Goal: Information Seeking & Learning: Learn about a topic

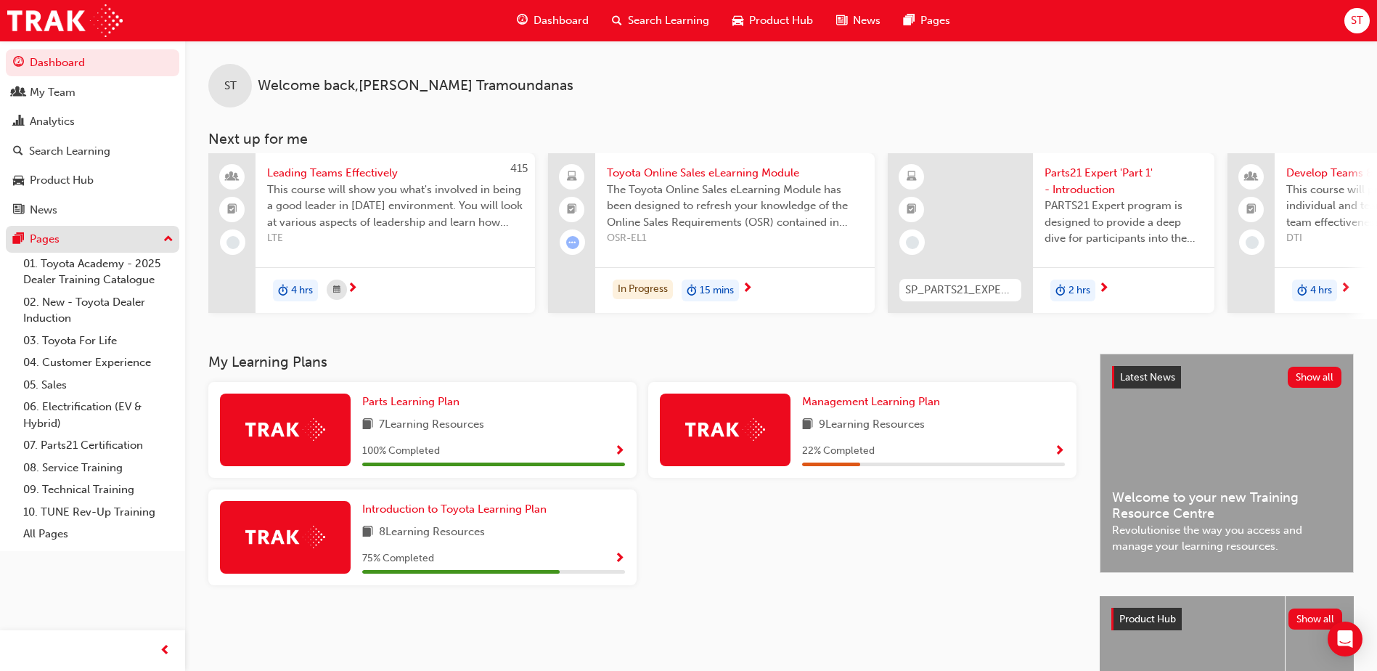
click at [54, 238] on div "Pages" at bounding box center [45, 239] width 30 height 17
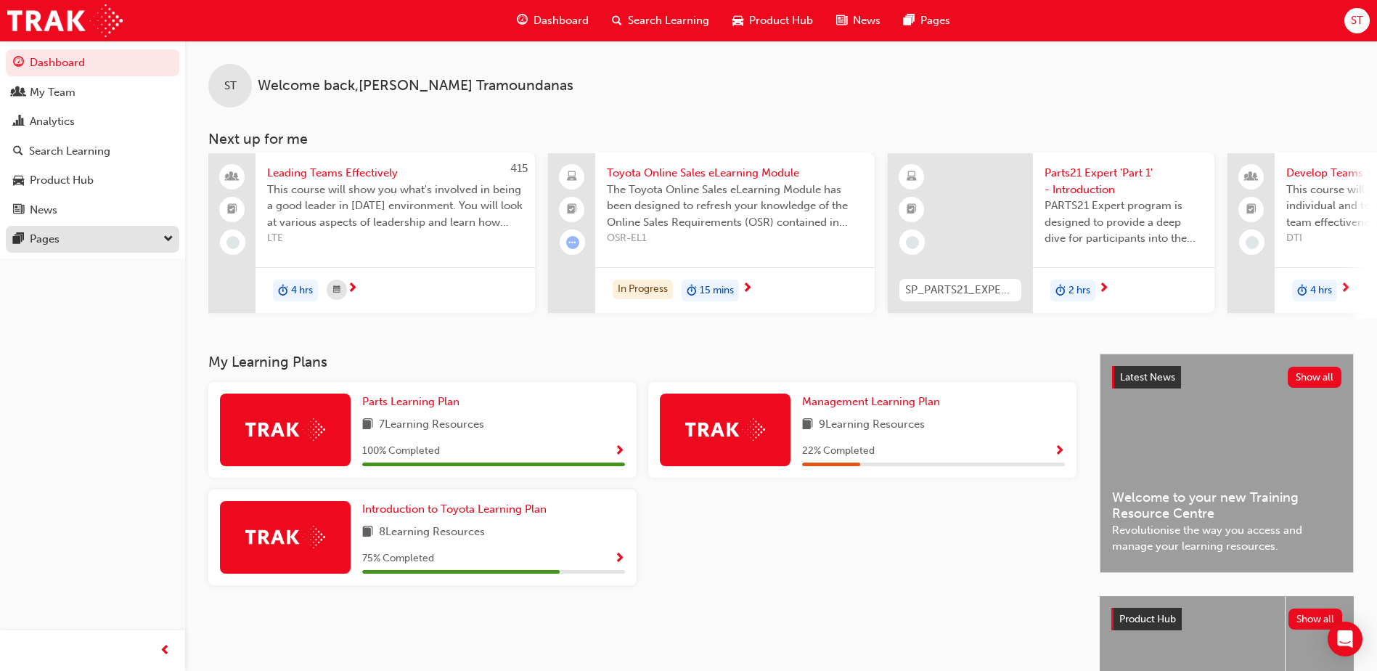
click at [54, 238] on div "Pages" at bounding box center [45, 239] width 30 height 17
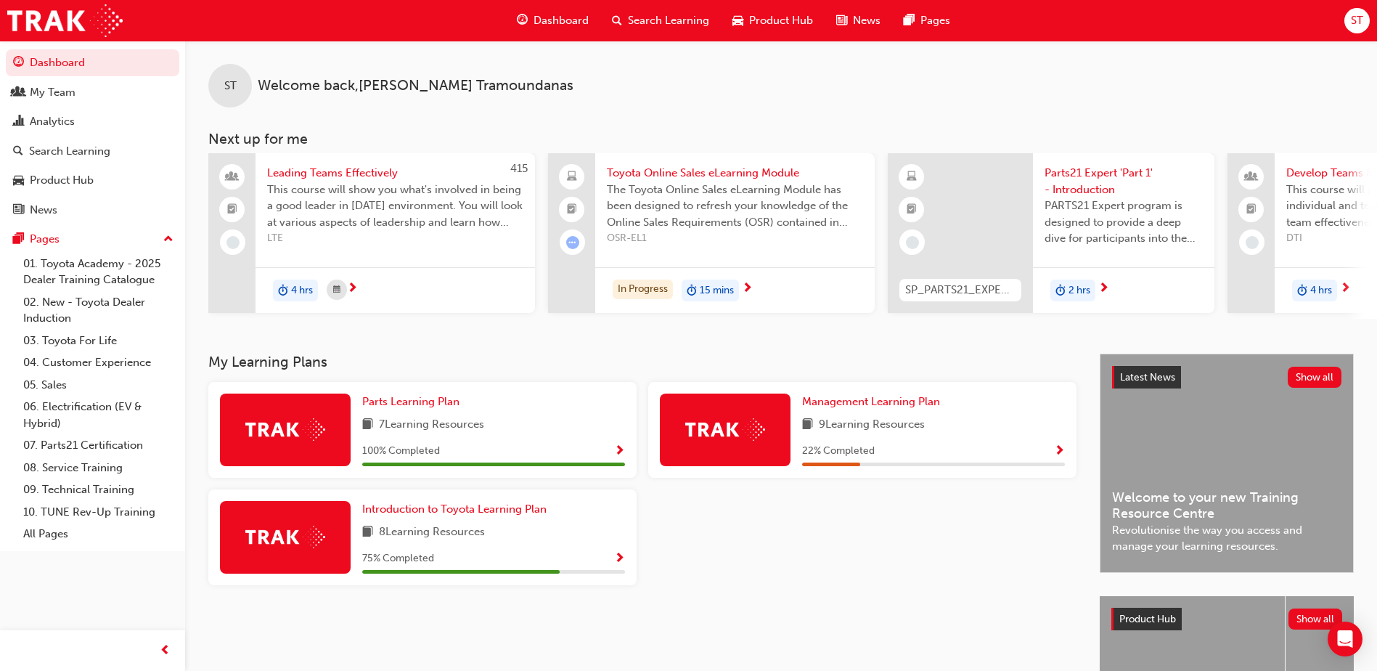
click at [753, 285] on span "next-icon" at bounding box center [747, 288] width 11 height 13
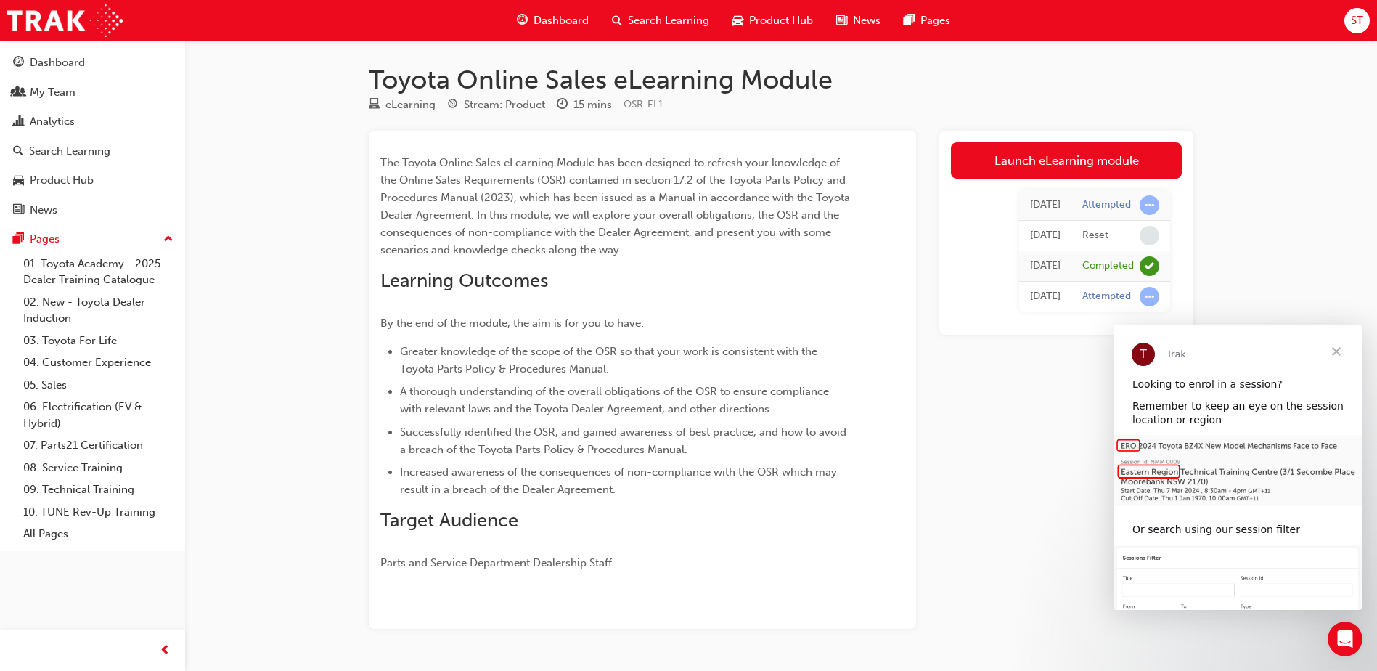
click at [1335, 346] on span "Close" at bounding box center [1337, 351] width 52 height 52
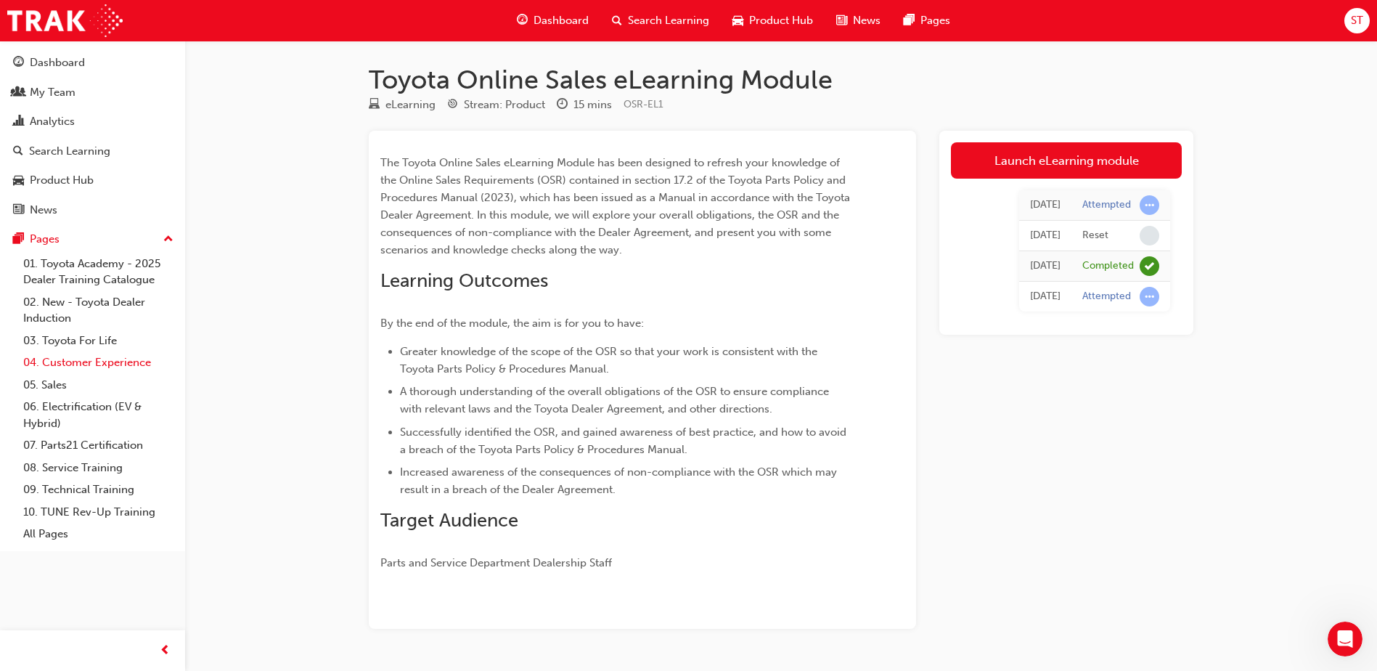
scroll to position [41, 0]
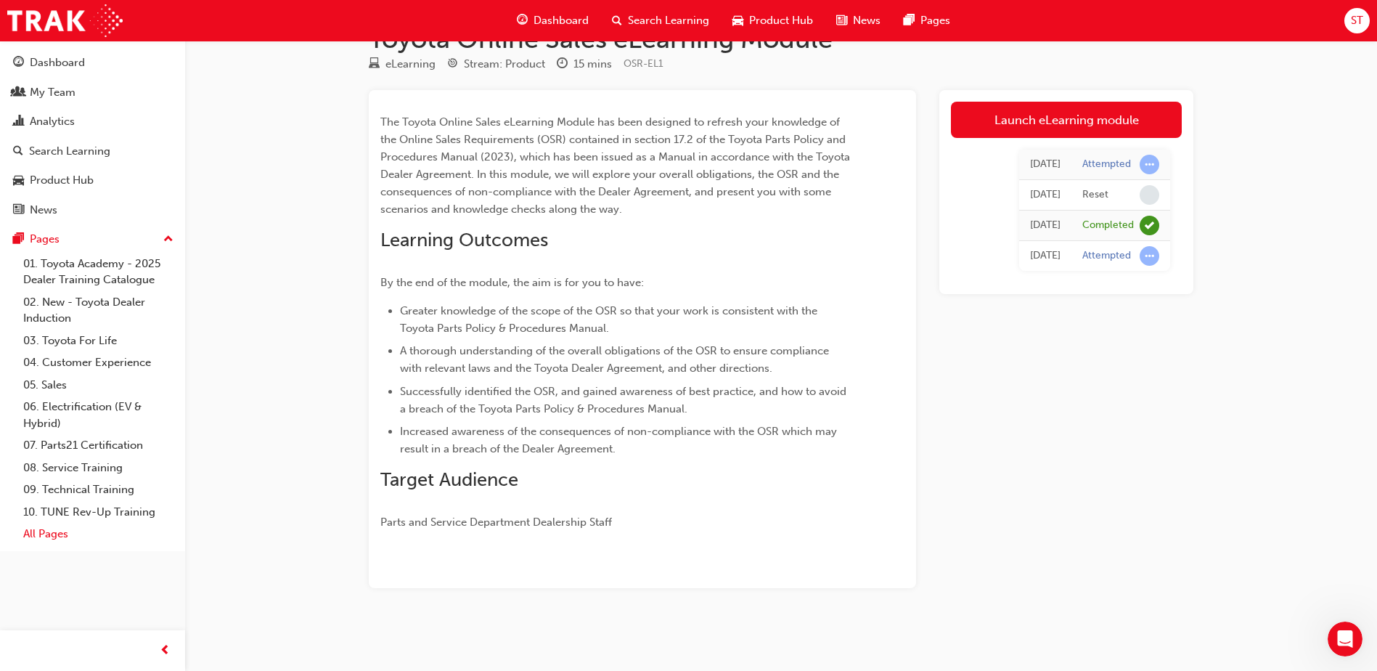
click at [57, 538] on link "All Pages" at bounding box center [98, 534] width 162 height 23
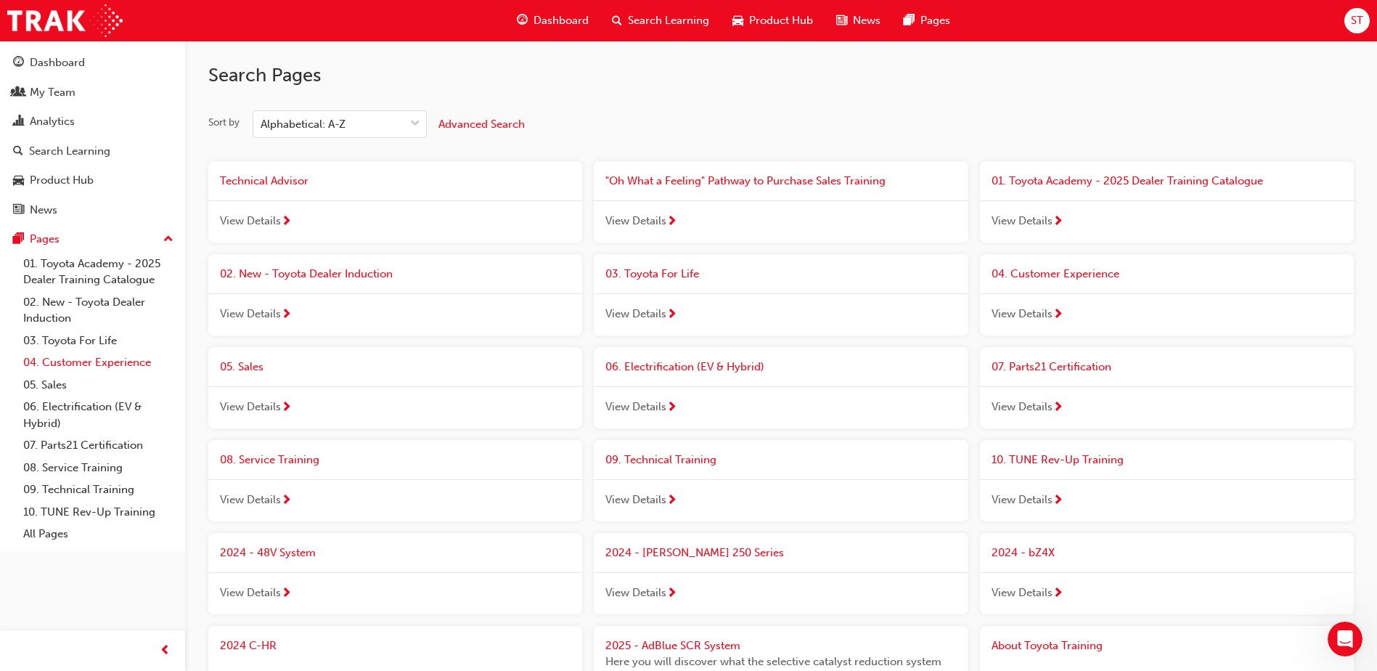
click at [113, 365] on link "04. Customer Experience" at bounding box center [98, 362] width 162 height 23
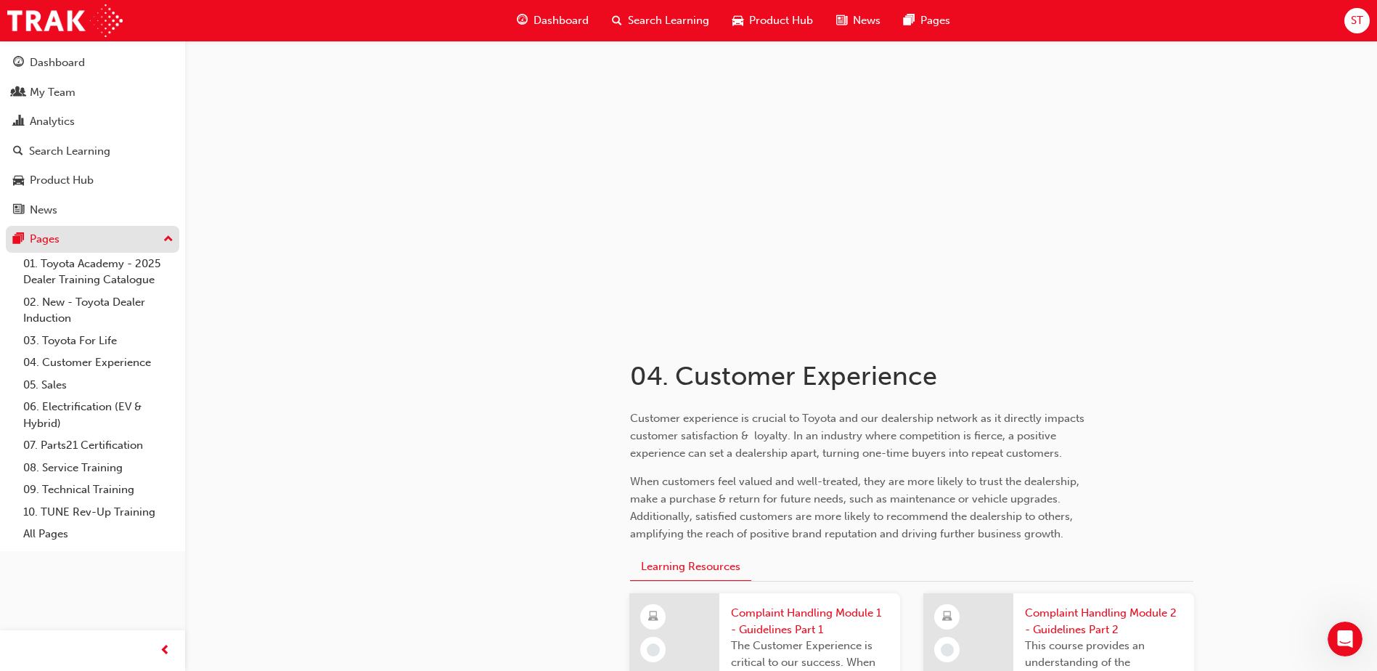
click at [53, 243] on div "Pages" at bounding box center [45, 239] width 30 height 17
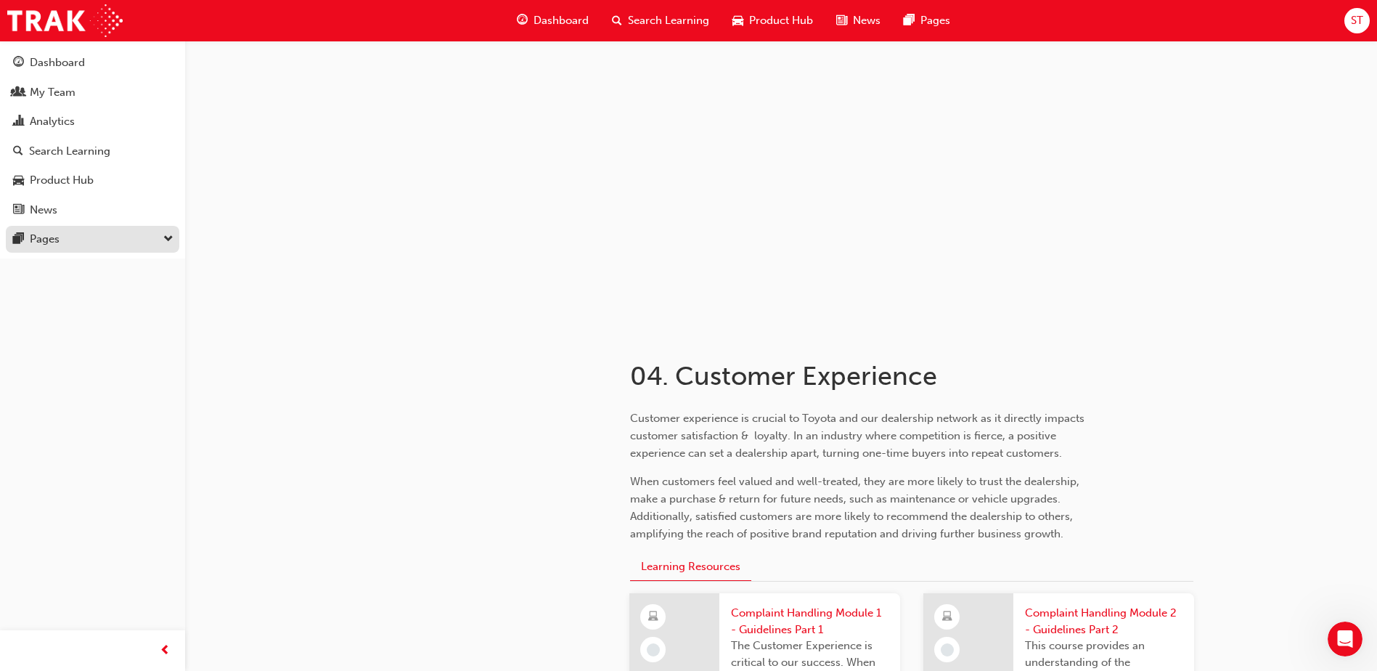
click at [55, 231] on button "Pages" at bounding box center [93, 239] width 174 height 27
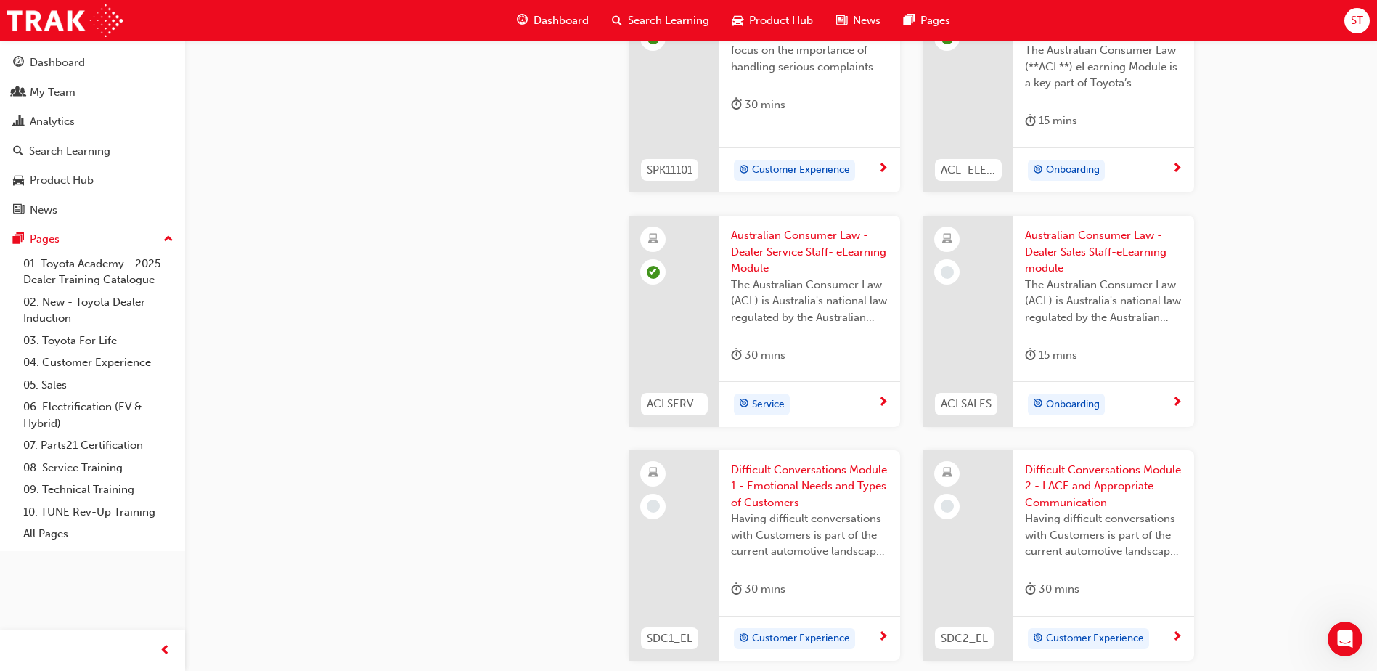
scroll to position [1089, 0]
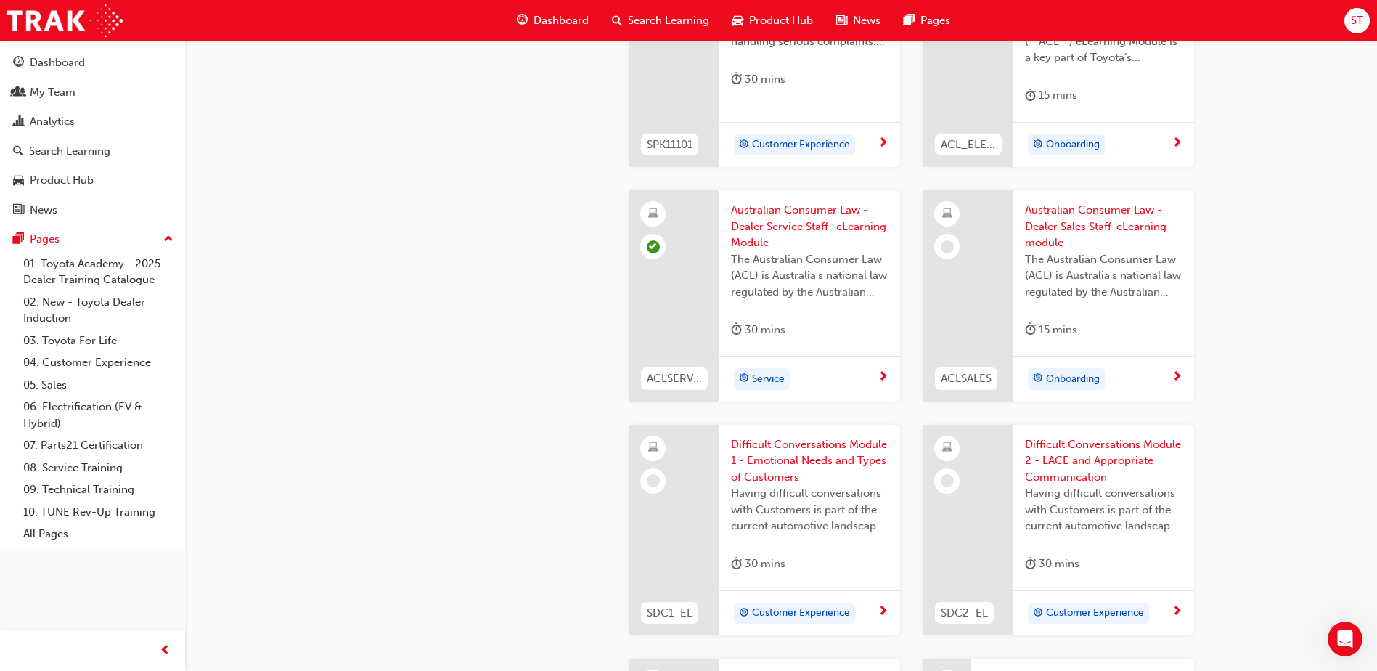
click at [944, 246] on span "learningRecordVerb_NONE-icon" at bounding box center [947, 246] width 13 height 13
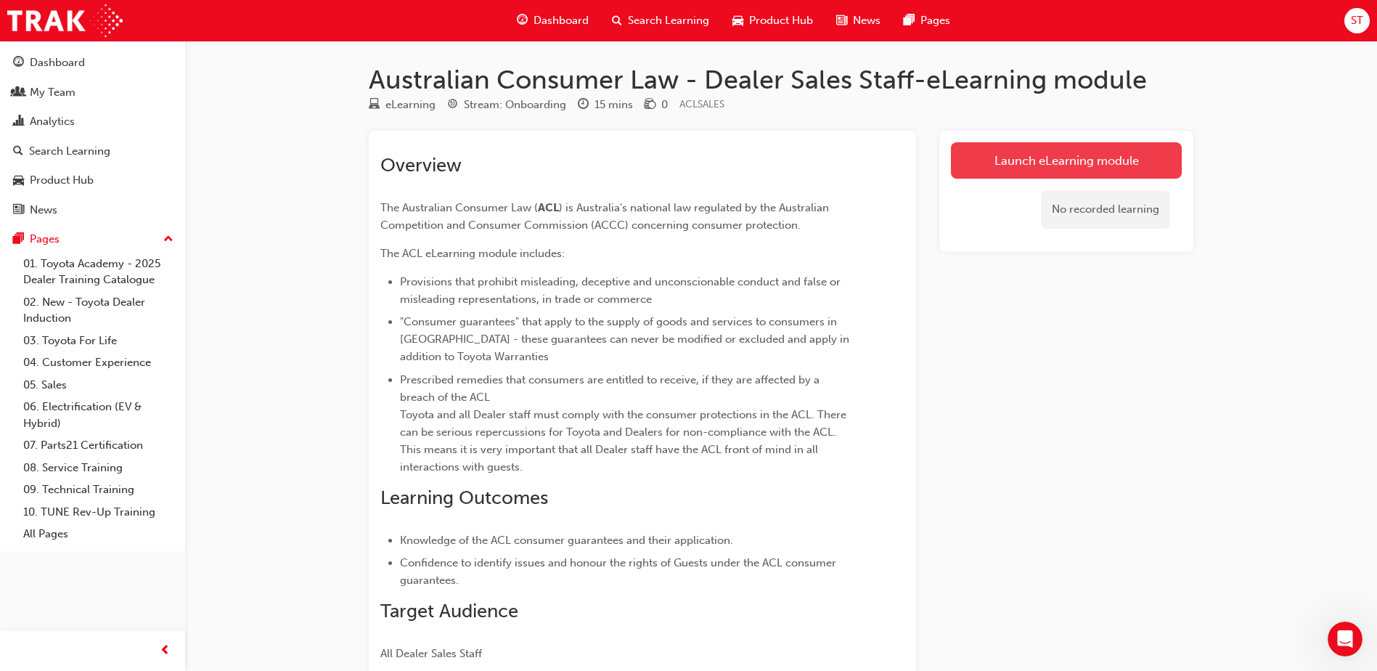
click at [1050, 157] on link "Launch eLearning module" at bounding box center [1066, 160] width 231 height 36
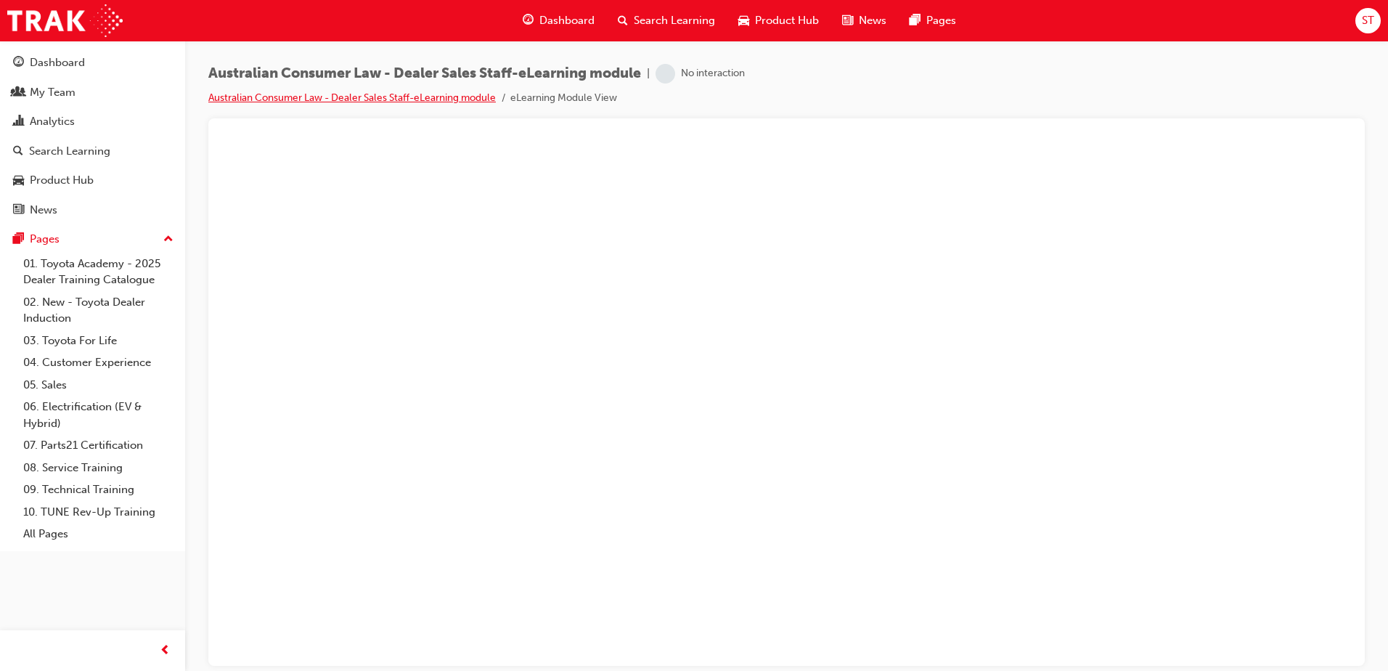
click at [412, 96] on link "Australian Consumer Law - Dealer Sales Staff-eLearning module" at bounding box center [352, 97] width 288 height 12
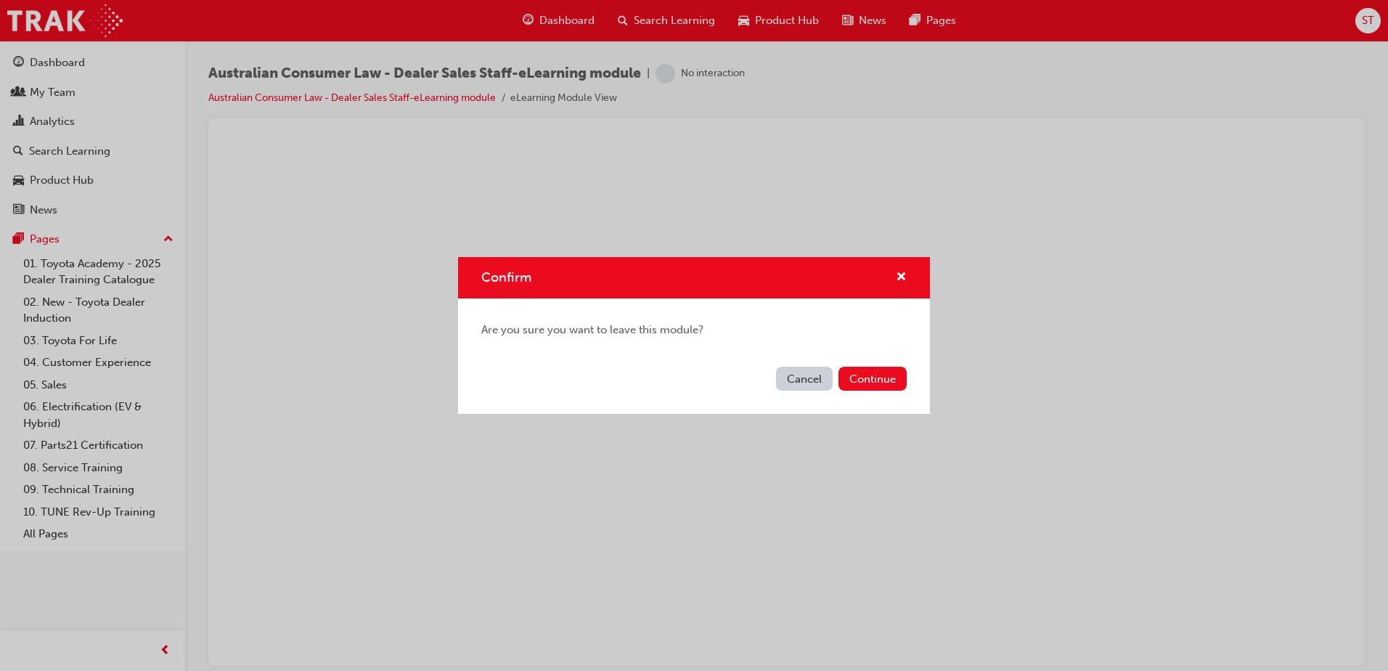
click at [907, 275] on div "Confirm" at bounding box center [694, 277] width 472 height 41
click at [900, 272] on span "cross-icon" at bounding box center [901, 278] width 11 height 13
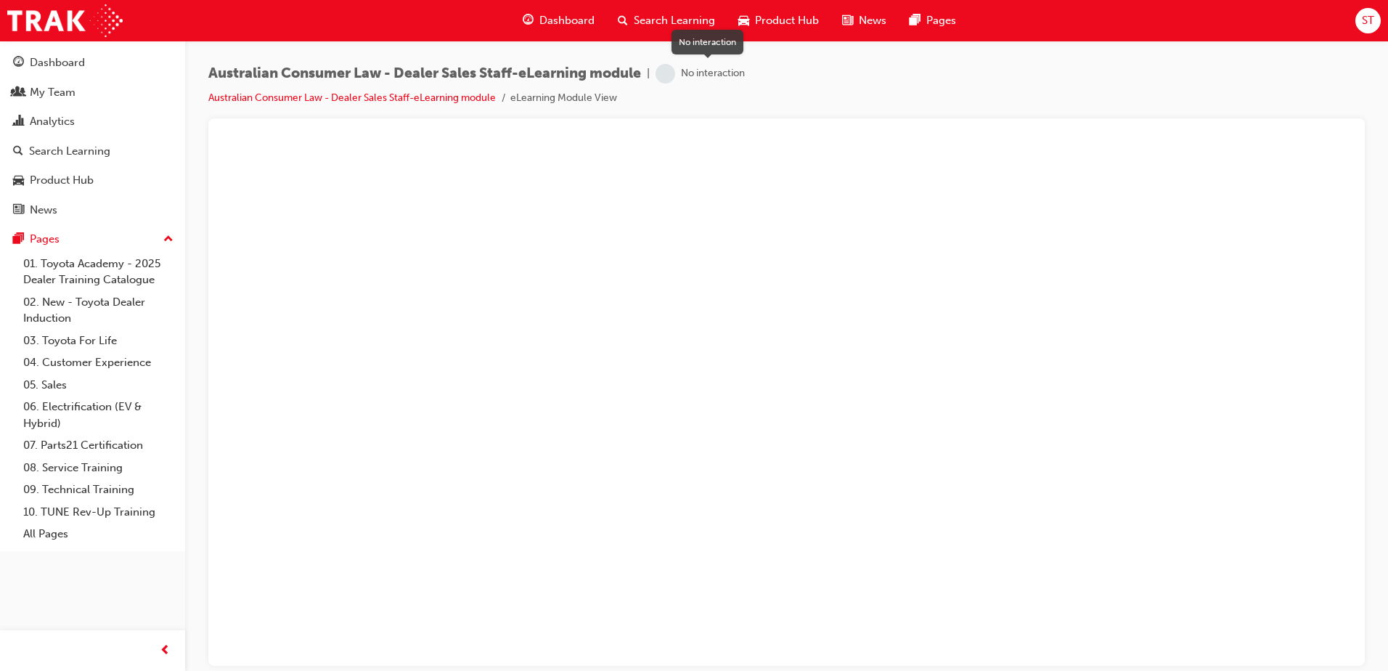
click at [675, 70] on span "learningRecordVerb_NONE-icon" at bounding box center [666, 74] width 20 height 20
click at [709, 73] on div "No interaction" at bounding box center [713, 74] width 64 height 14
click at [293, 97] on link "Australian Consumer Law - Dealer Sales Staff-eLearning module" at bounding box center [352, 97] width 288 height 12
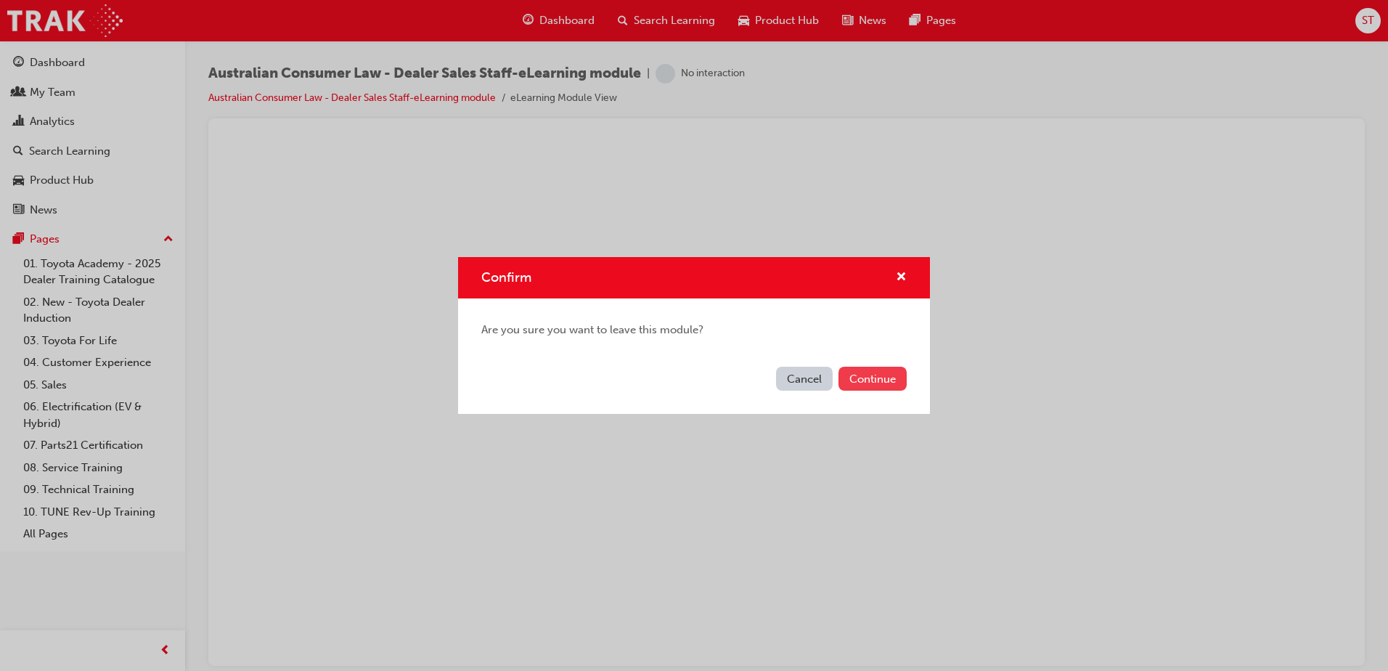
click at [890, 381] on button "Continue" at bounding box center [873, 379] width 68 height 24
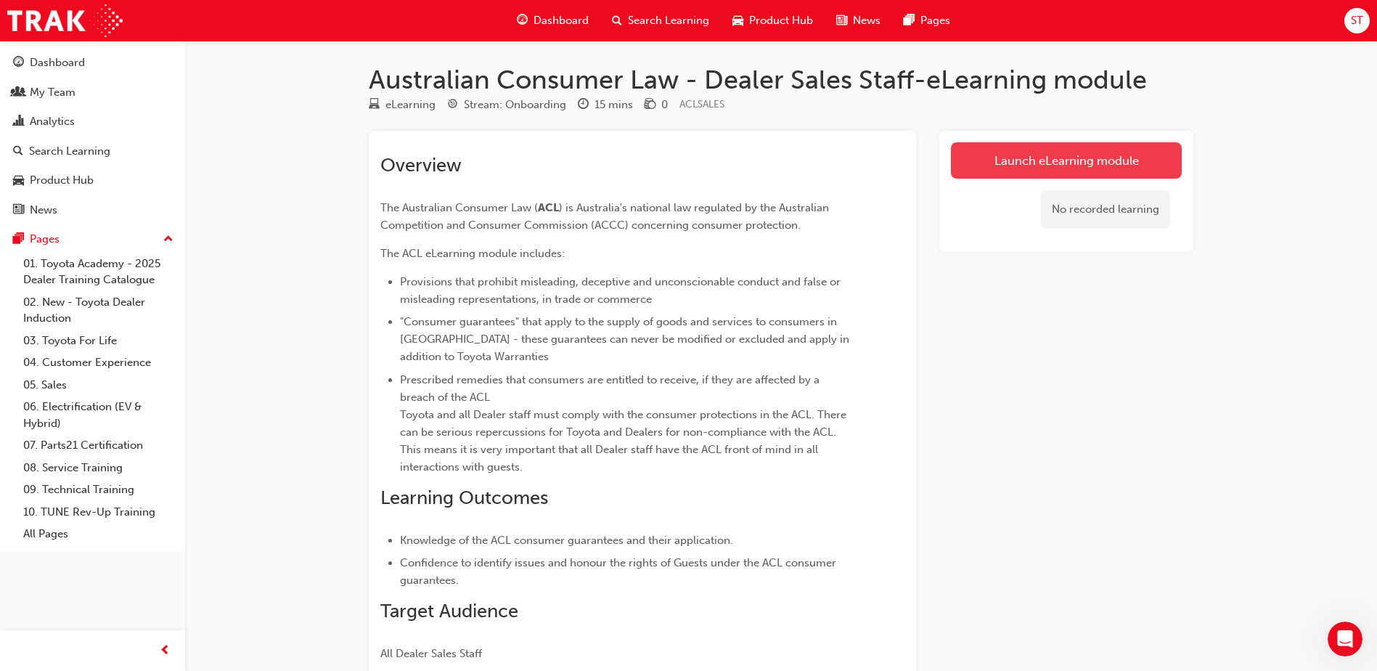
click at [1026, 161] on link "Launch eLearning module" at bounding box center [1066, 160] width 231 height 36
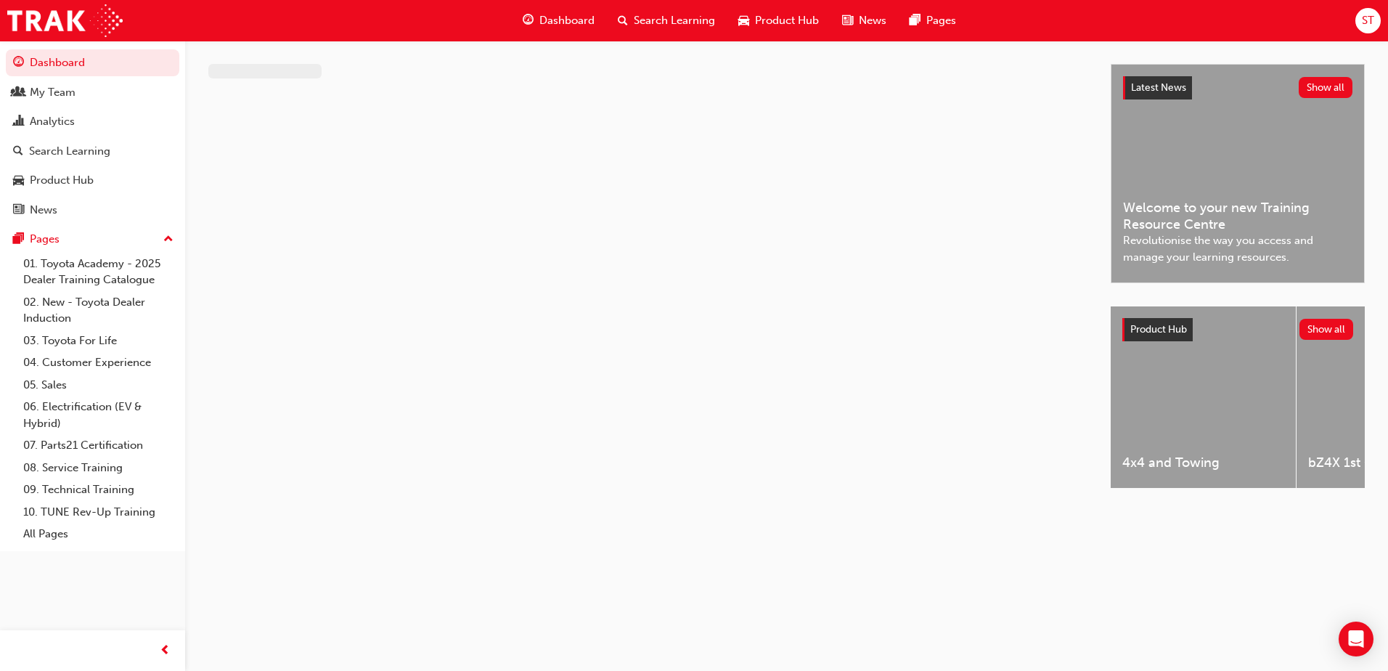
click at [1366, 14] on span "ST" at bounding box center [1368, 20] width 12 height 17
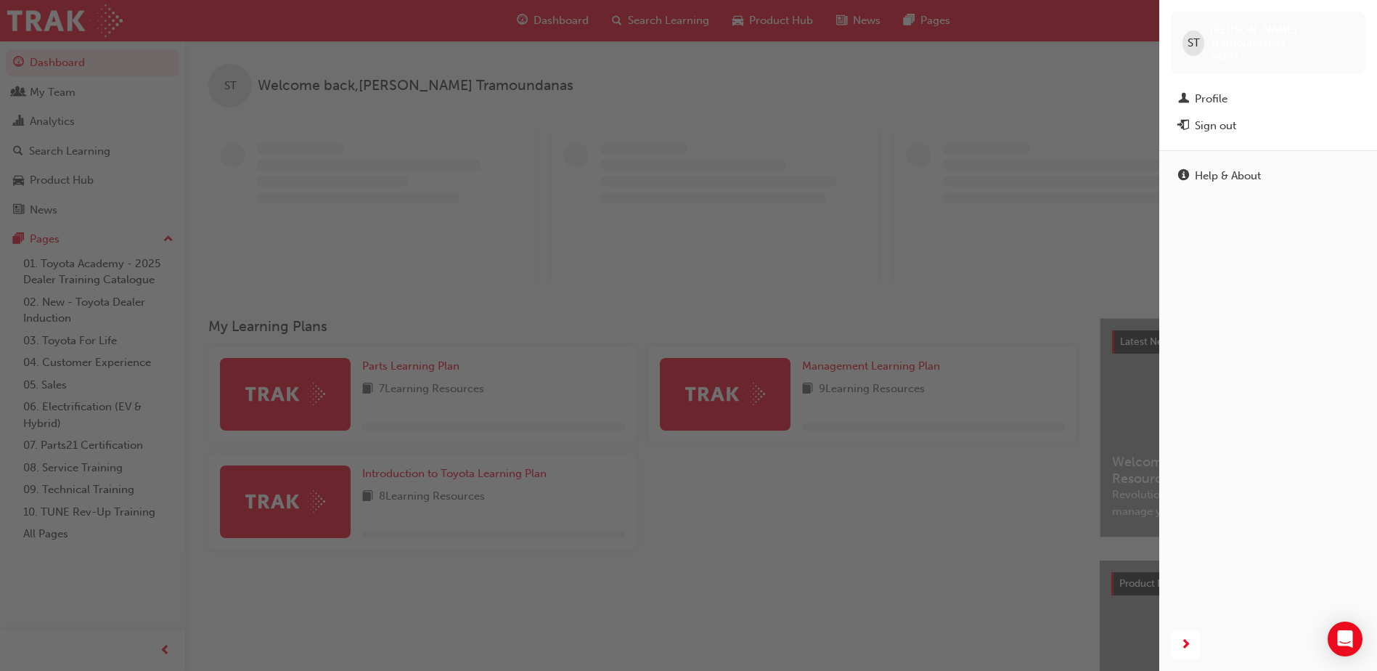
click at [1204, 22] on div "ST [PERSON_NAME] 643937" at bounding box center [1268, 43] width 195 height 62
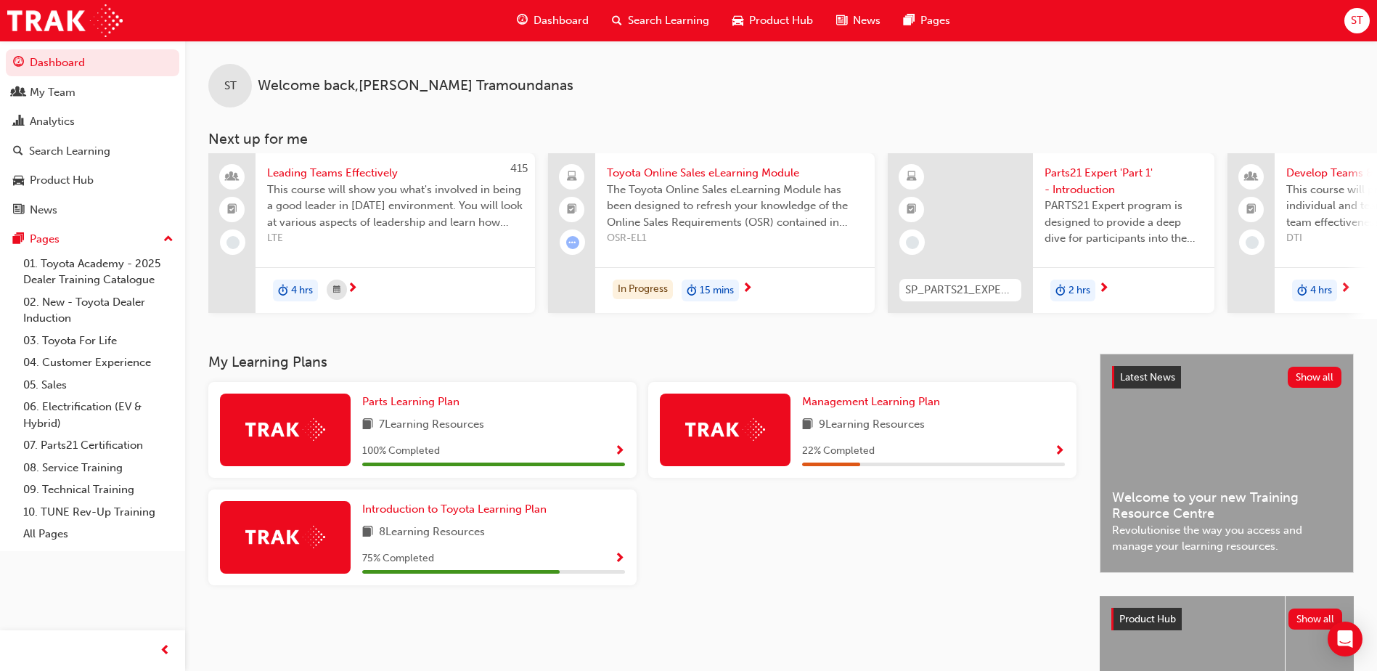
click at [741, 441] on img at bounding box center [725, 429] width 80 height 23
click at [1058, 455] on span "Show Progress" at bounding box center [1059, 451] width 11 height 13
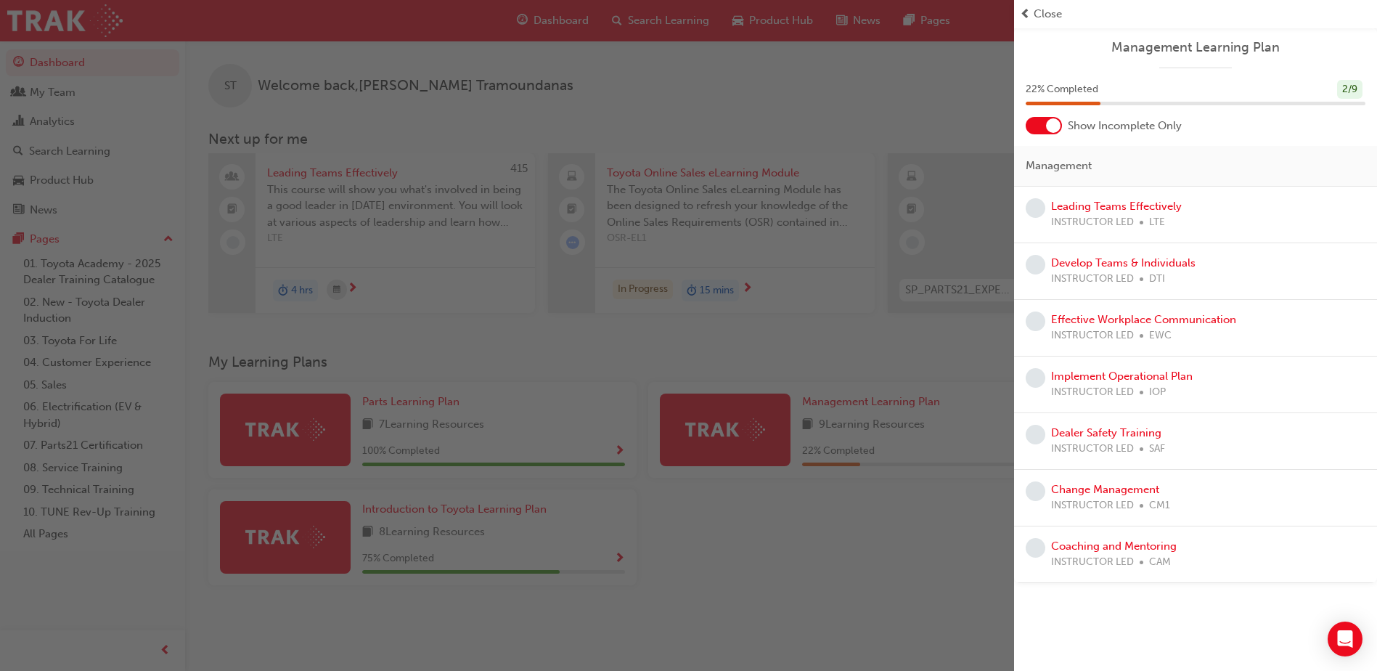
click at [972, 552] on div "button" at bounding box center [507, 335] width 1014 height 671
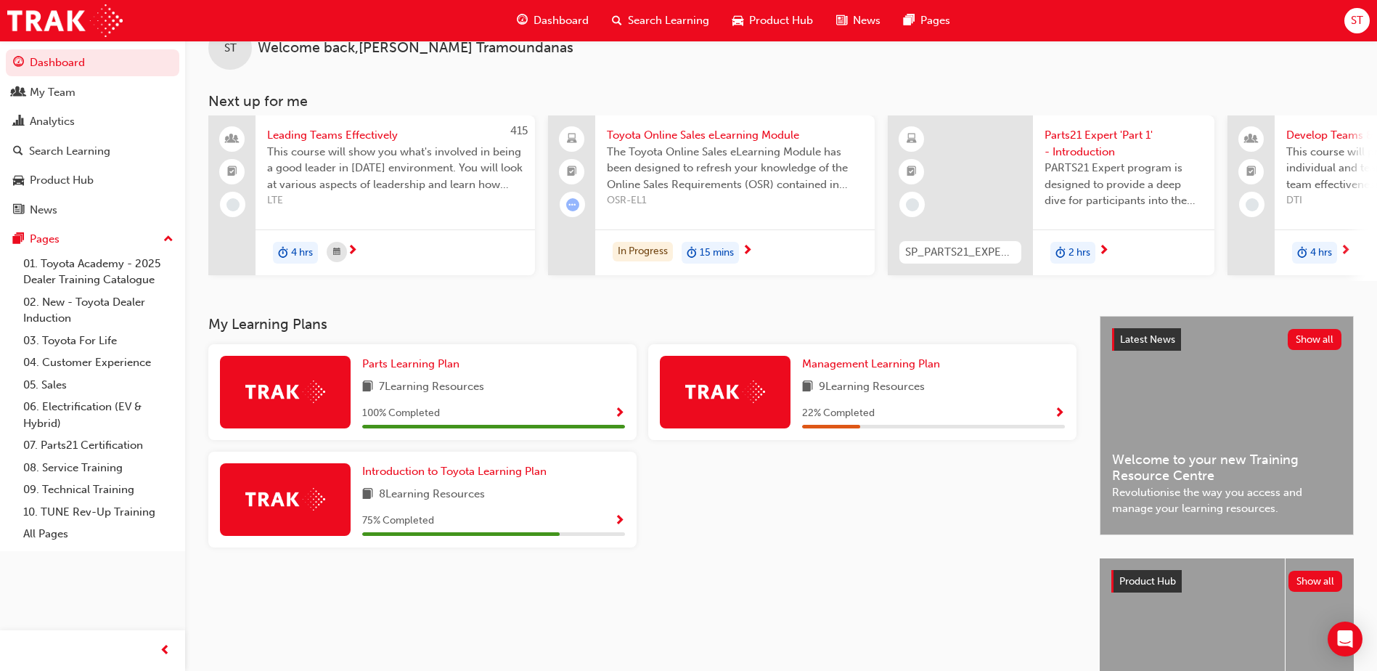
scroll to position [73, 0]
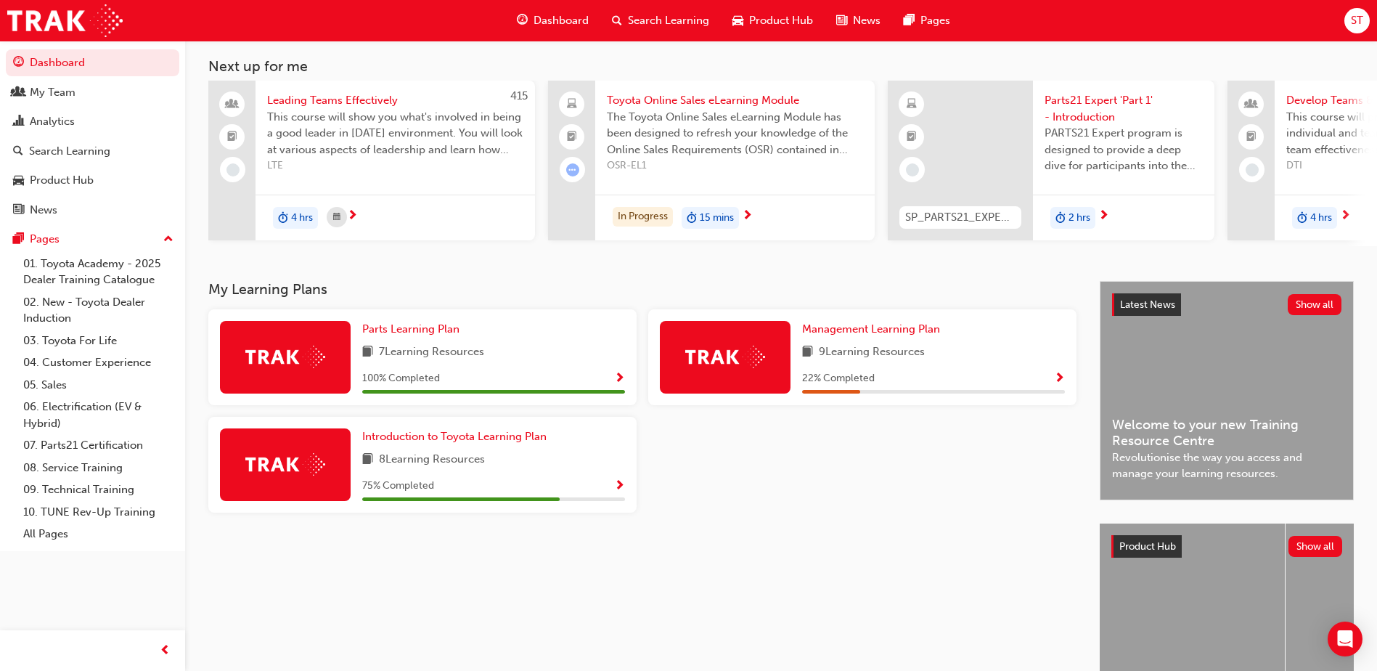
click at [709, 212] on span "15 mins" at bounding box center [717, 218] width 34 height 17
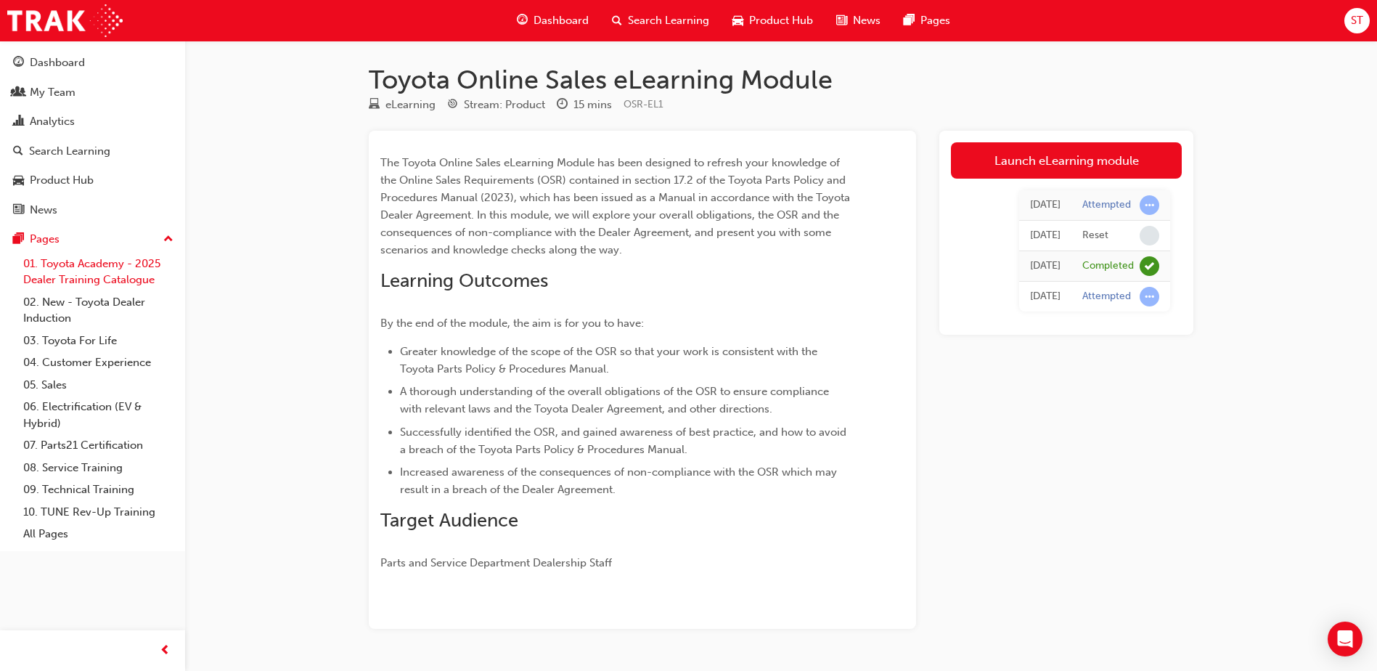
click at [65, 267] on link "01. Toyota Academy - 2025 Dealer Training Catalogue" at bounding box center [98, 272] width 162 height 38
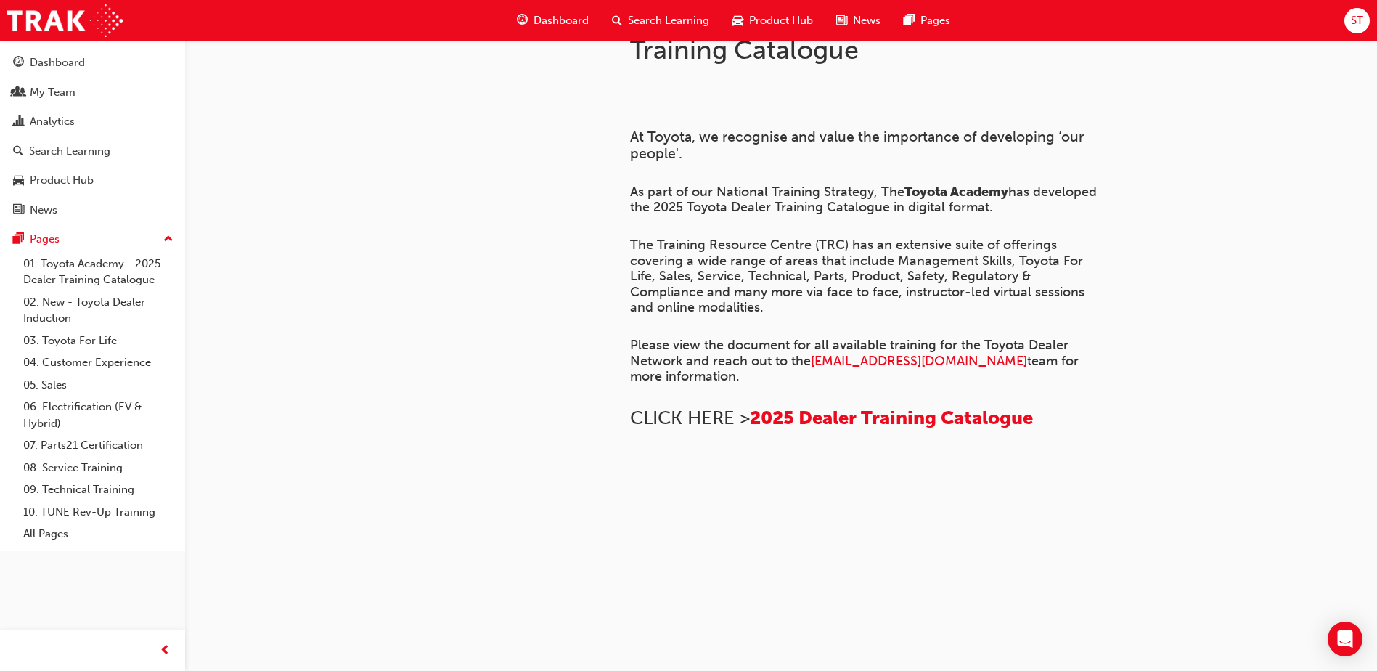
scroll to position [984, 0]
click at [89, 302] on link "02. New - Toyota Dealer Induction" at bounding box center [98, 310] width 162 height 38
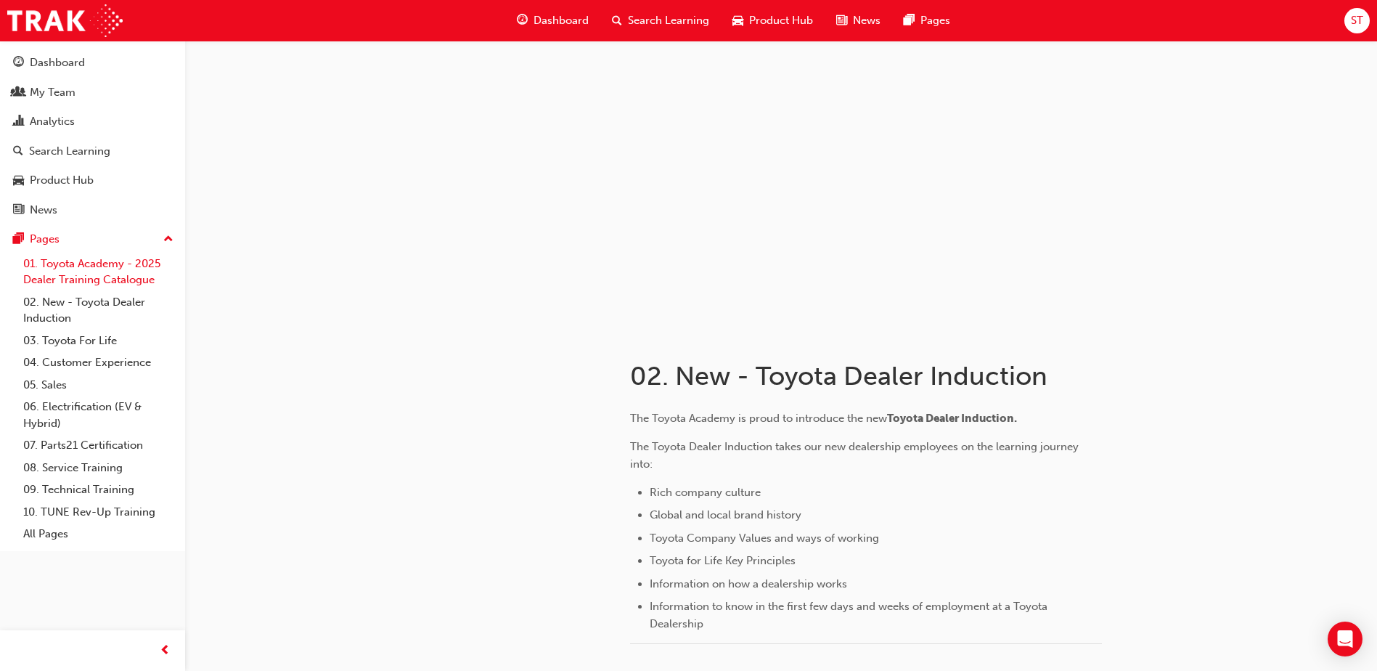
click at [99, 274] on link "01. Toyota Academy - 2025 Dealer Training Catalogue" at bounding box center [98, 272] width 162 height 38
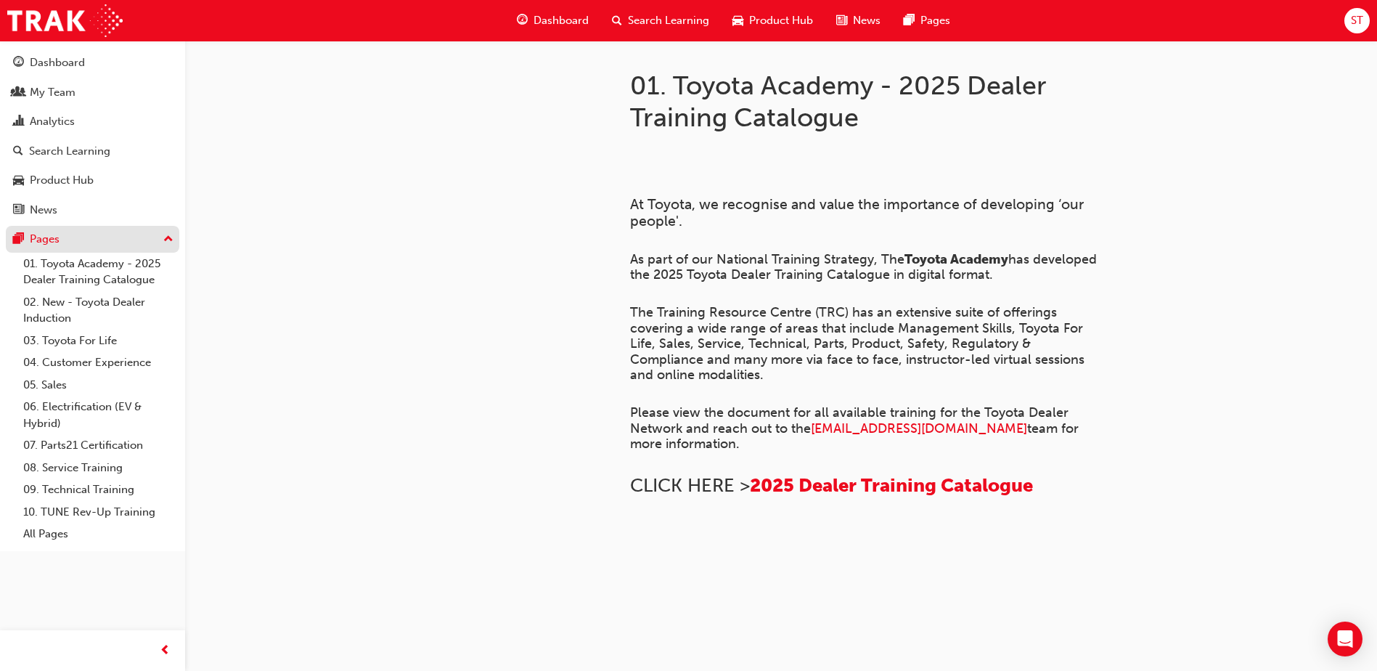
click at [66, 243] on div "Pages" at bounding box center [92, 239] width 159 height 18
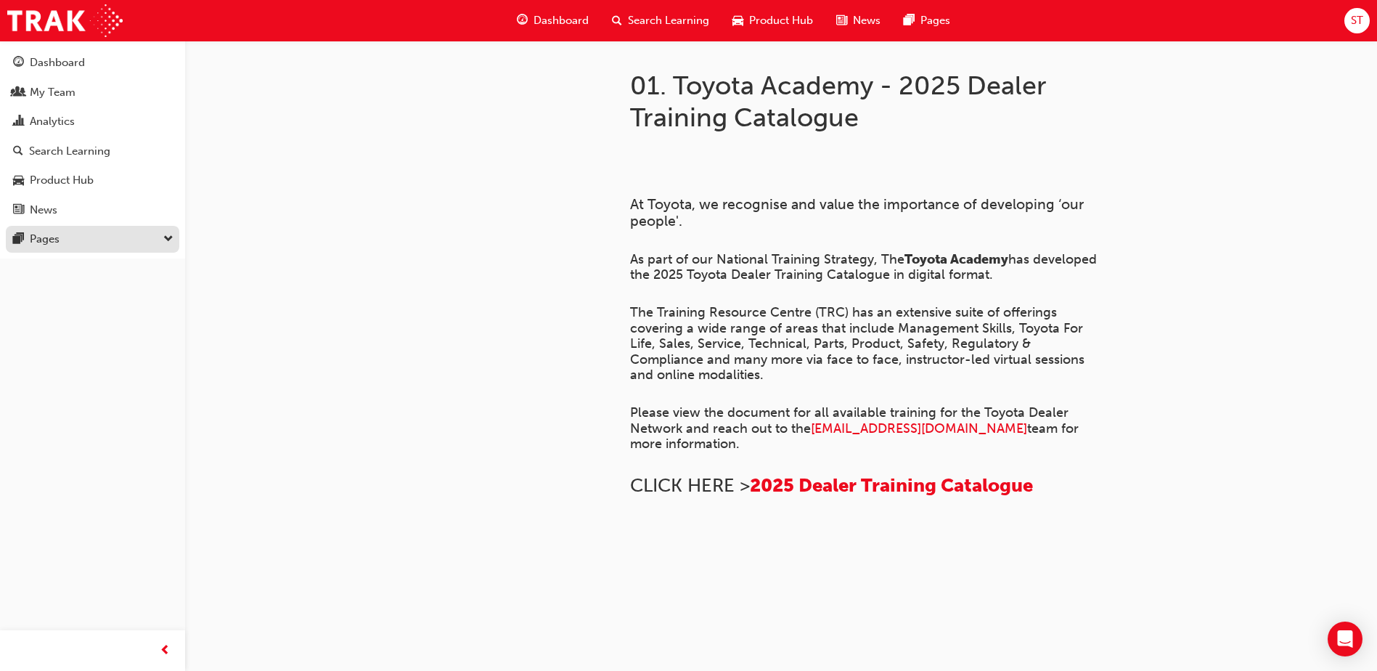
click at [66, 243] on div "Pages" at bounding box center [92, 239] width 159 height 18
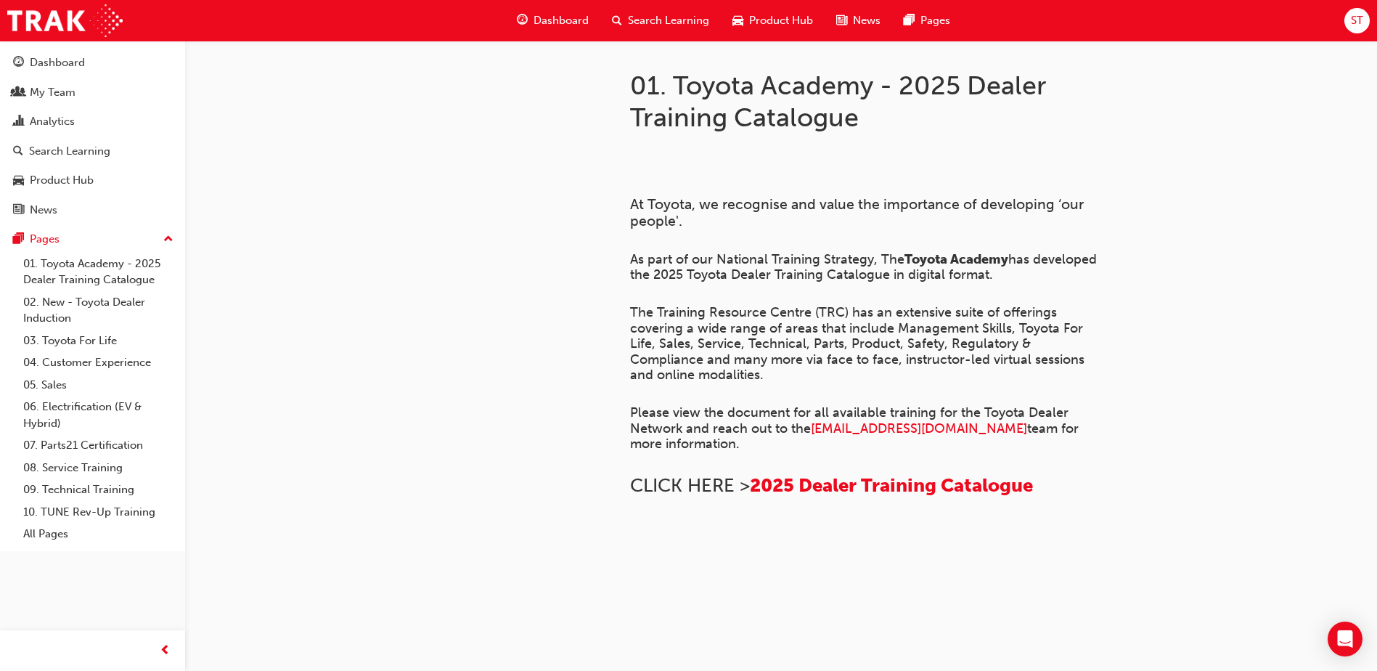
click at [550, 19] on span "Dashboard" at bounding box center [561, 20] width 55 height 17
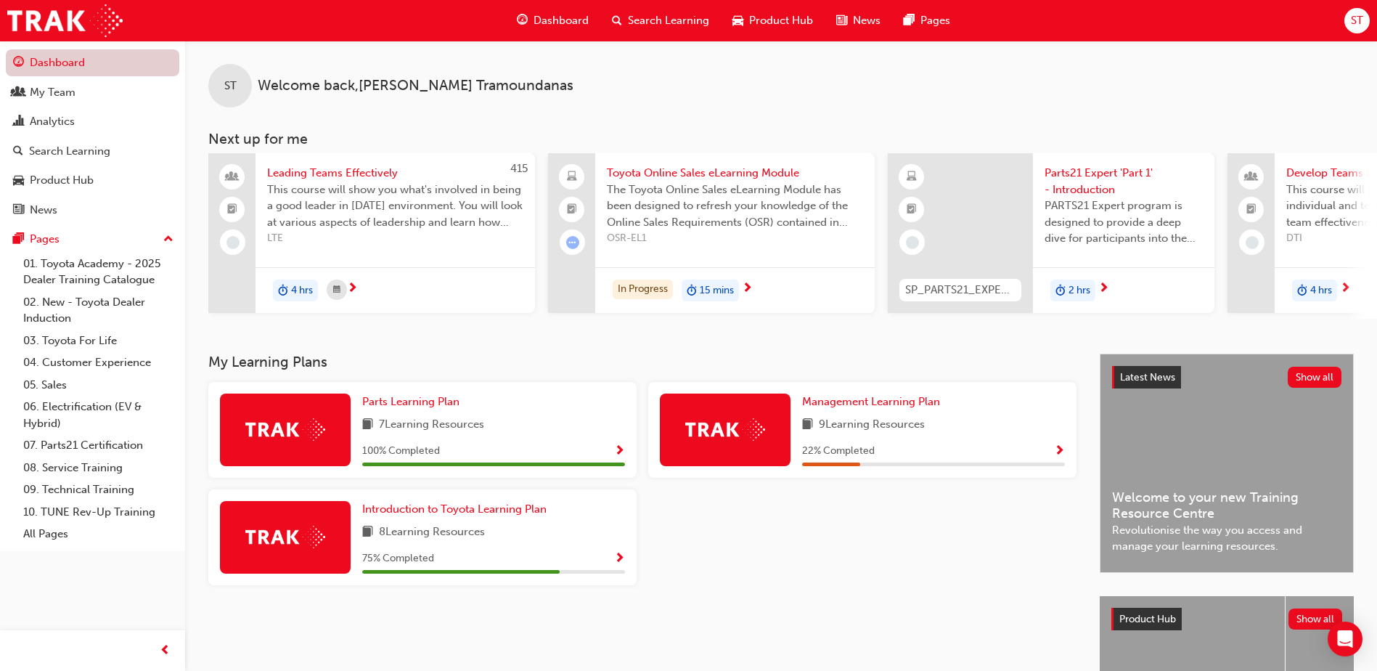
click at [142, 60] on link "Dashboard" at bounding box center [93, 62] width 174 height 27
click at [105, 69] on link "Dashboard" at bounding box center [93, 62] width 174 height 27
click at [62, 68] on link "Dashboard" at bounding box center [93, 62] width 174 height 27
click at [671, 19] on span "Search Learning" at bounding box center [668, 20] width 81 height 17
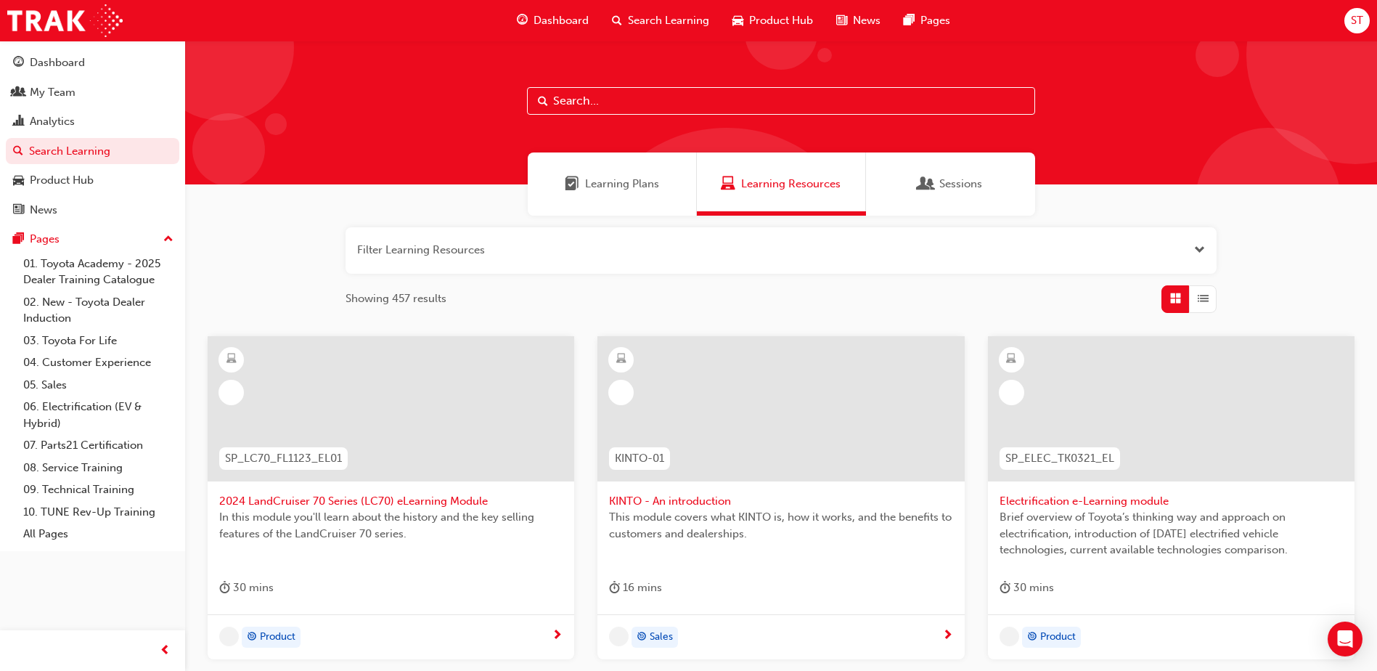
click at [667, 105] on input "text" at bounding box center [781, 101] width 508 height 28
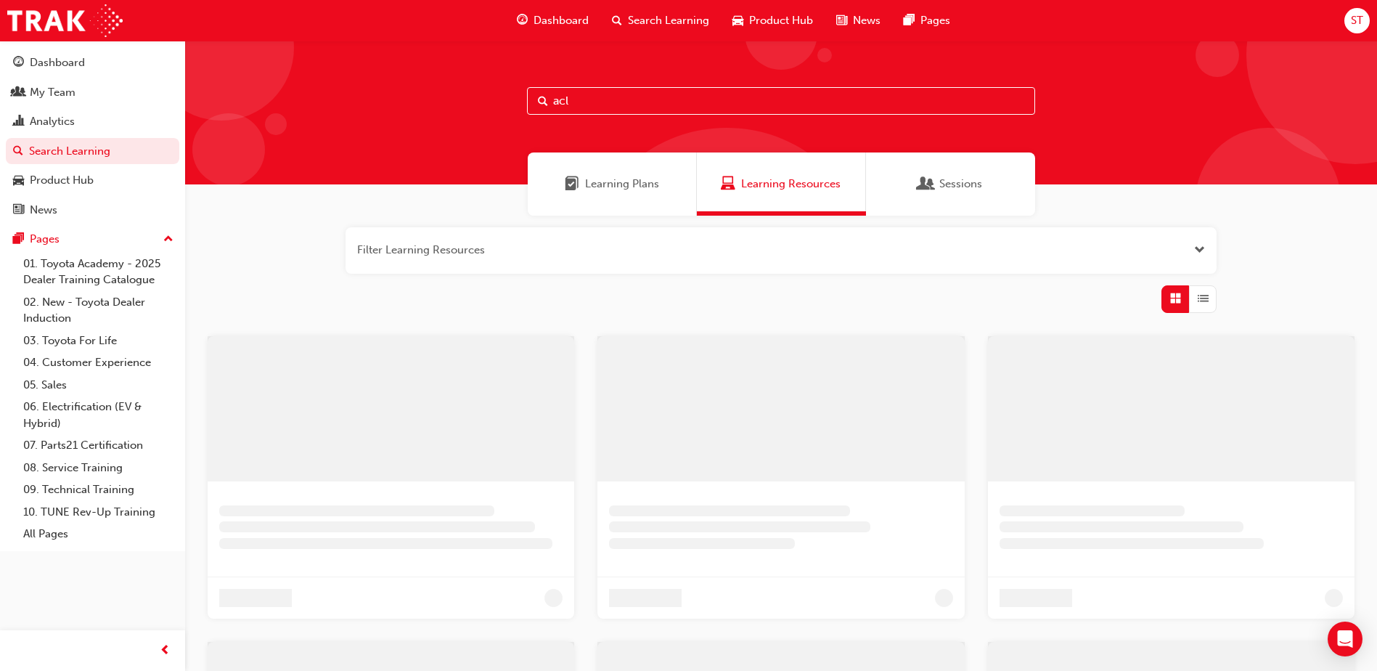
type input "acl"
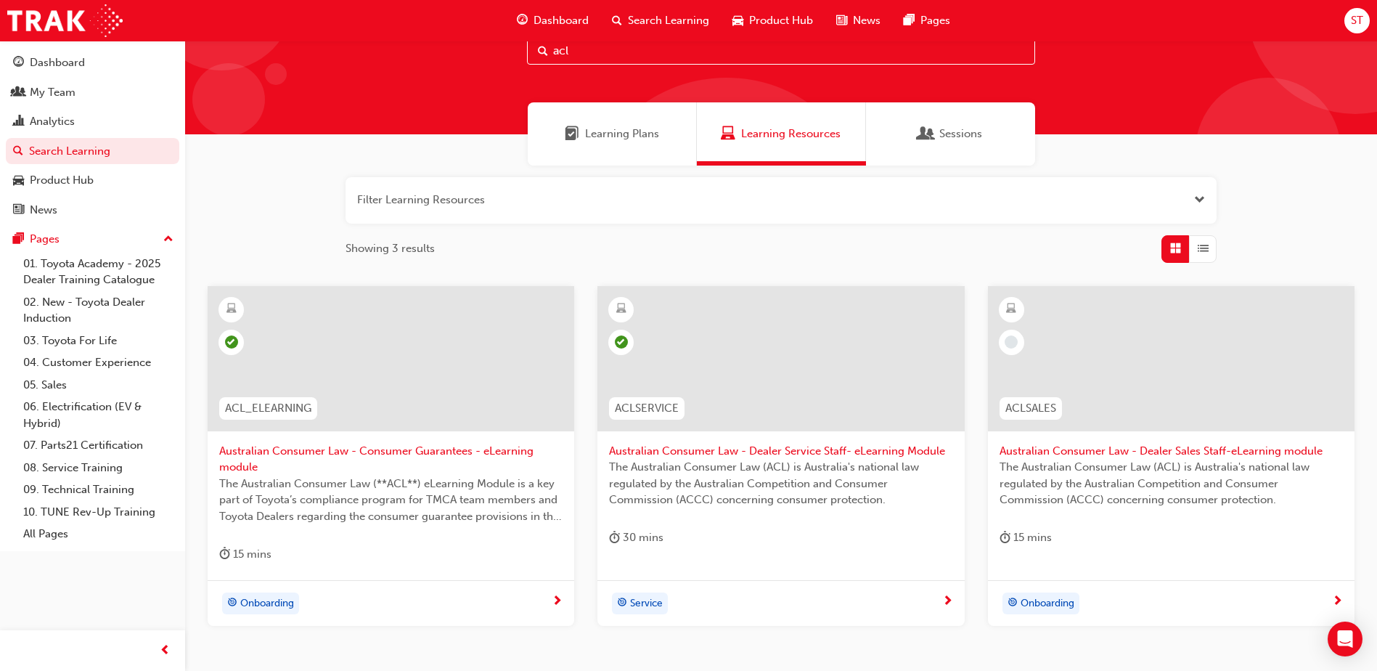
scroll to position [145, 0]
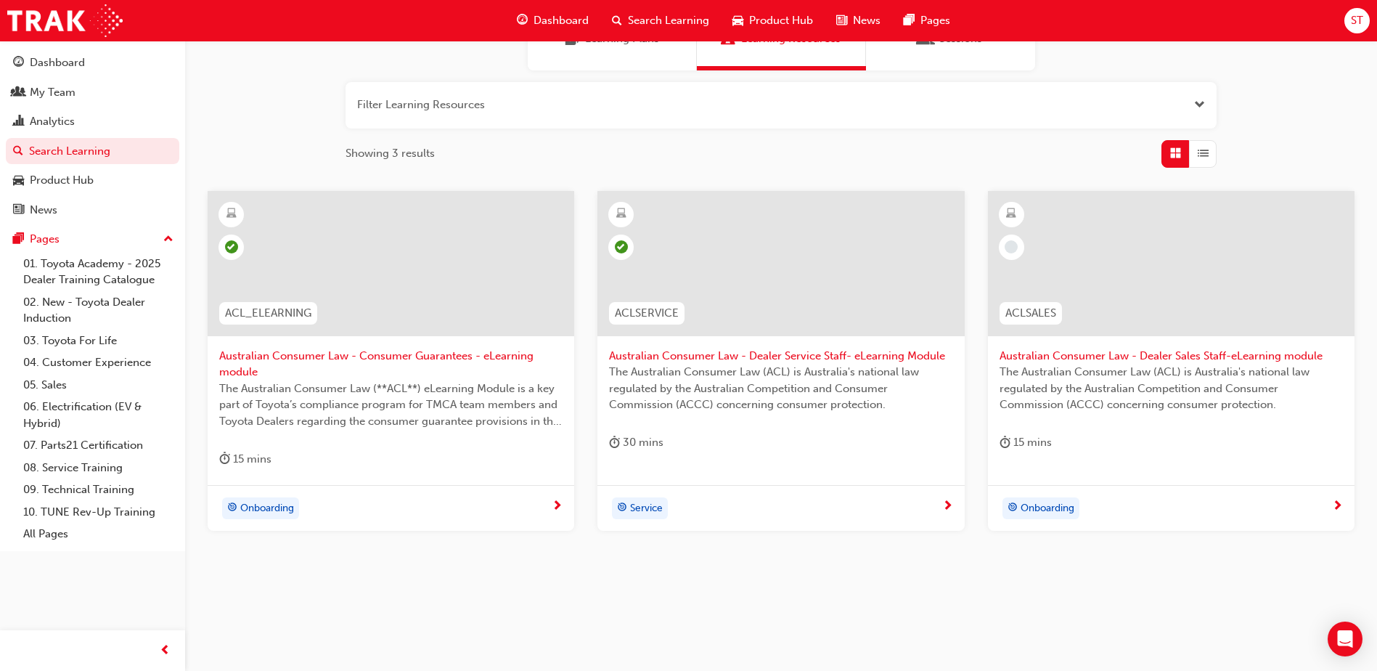
click at [1028, 508] on span "Onboarding" at bounding box center [1048, 508] width 54 height 17
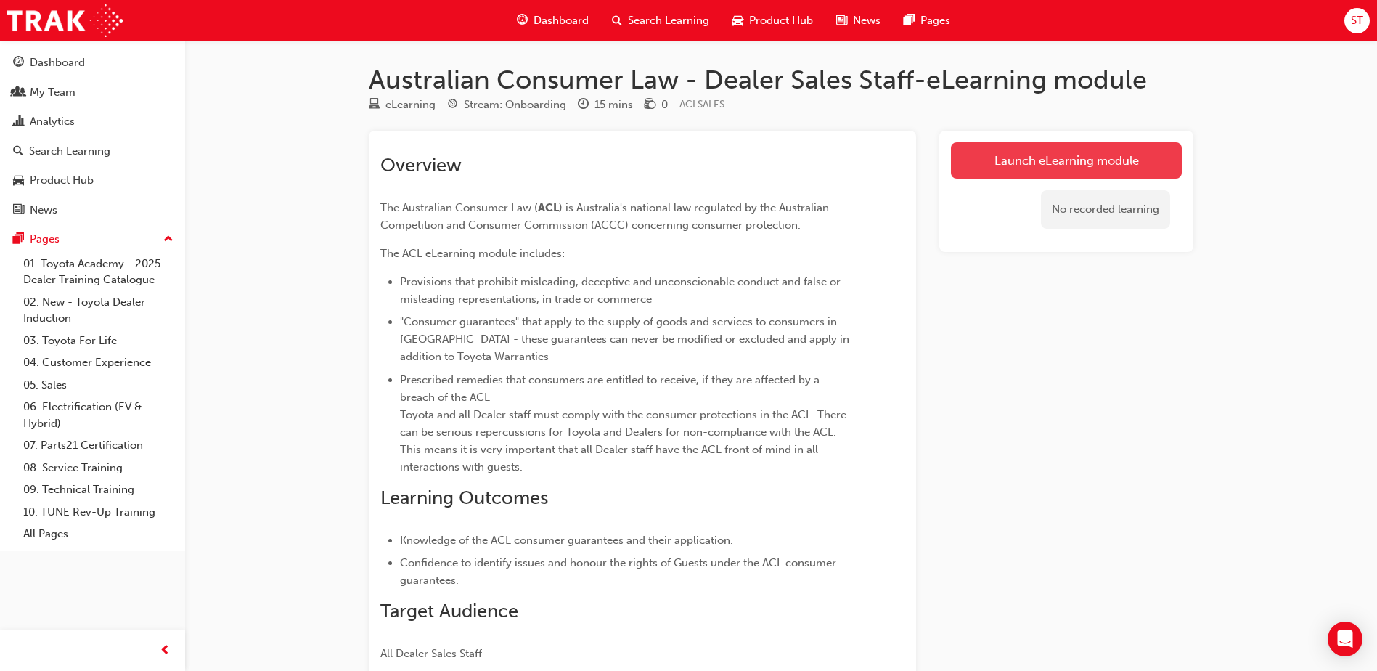
click at [1059, 155] on link "Launch eLearning module" at bounding box center [1066, 160] width 231 height 36
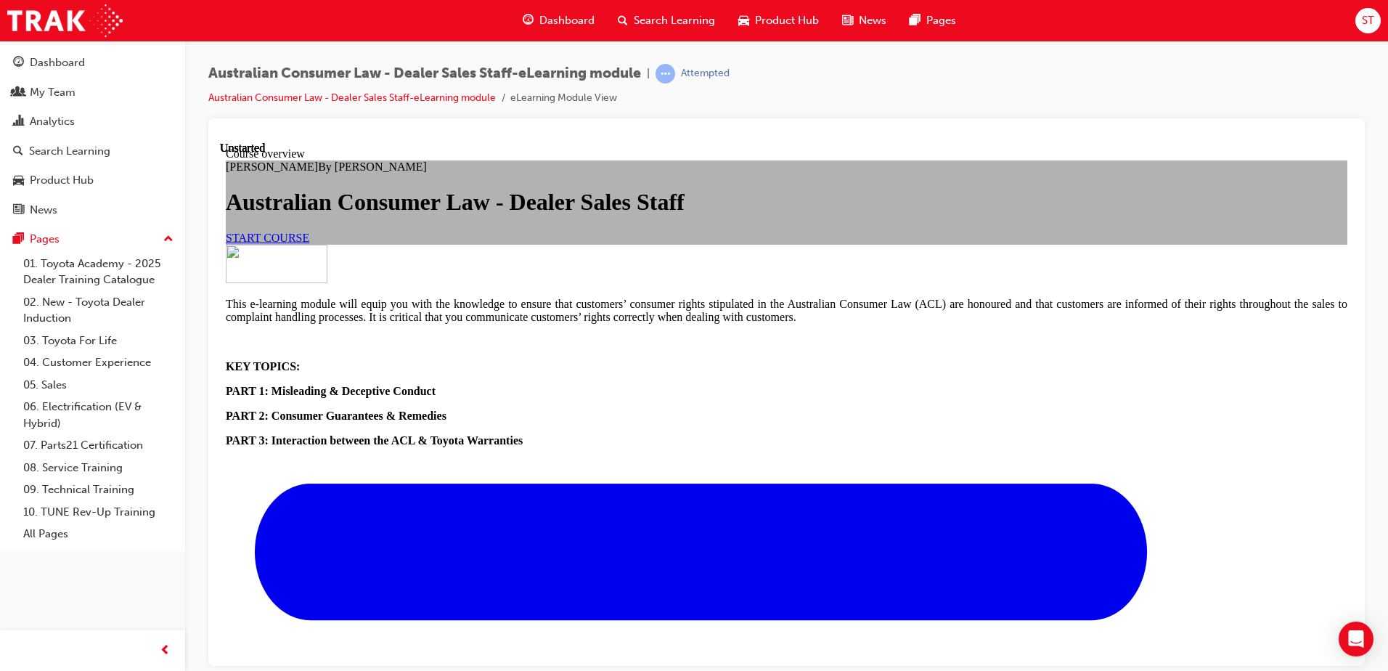
click at [309, 243] on span "START COURSE" at bounding box center [268, 237] width 84 height 12
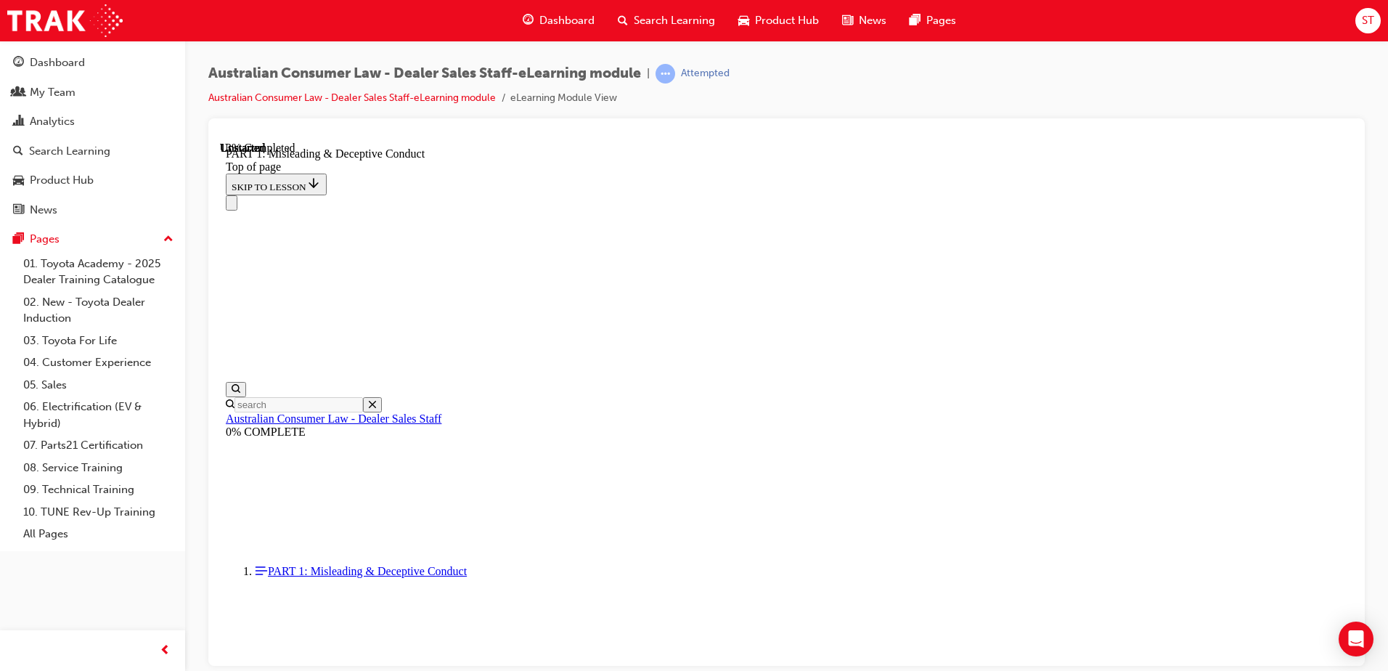
scroll to position [1076, 0]
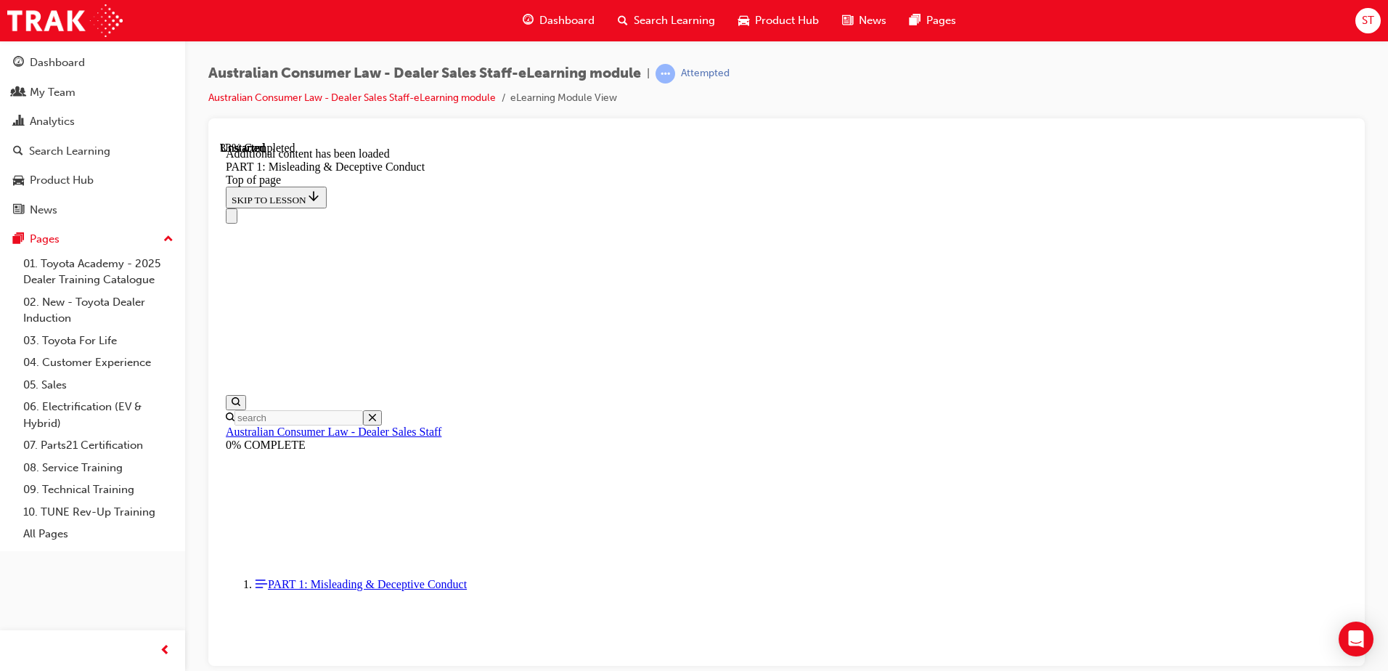
scroll to position [1661, 0]
